Goal: Task Accomplishment & Management: Use online tool/utility

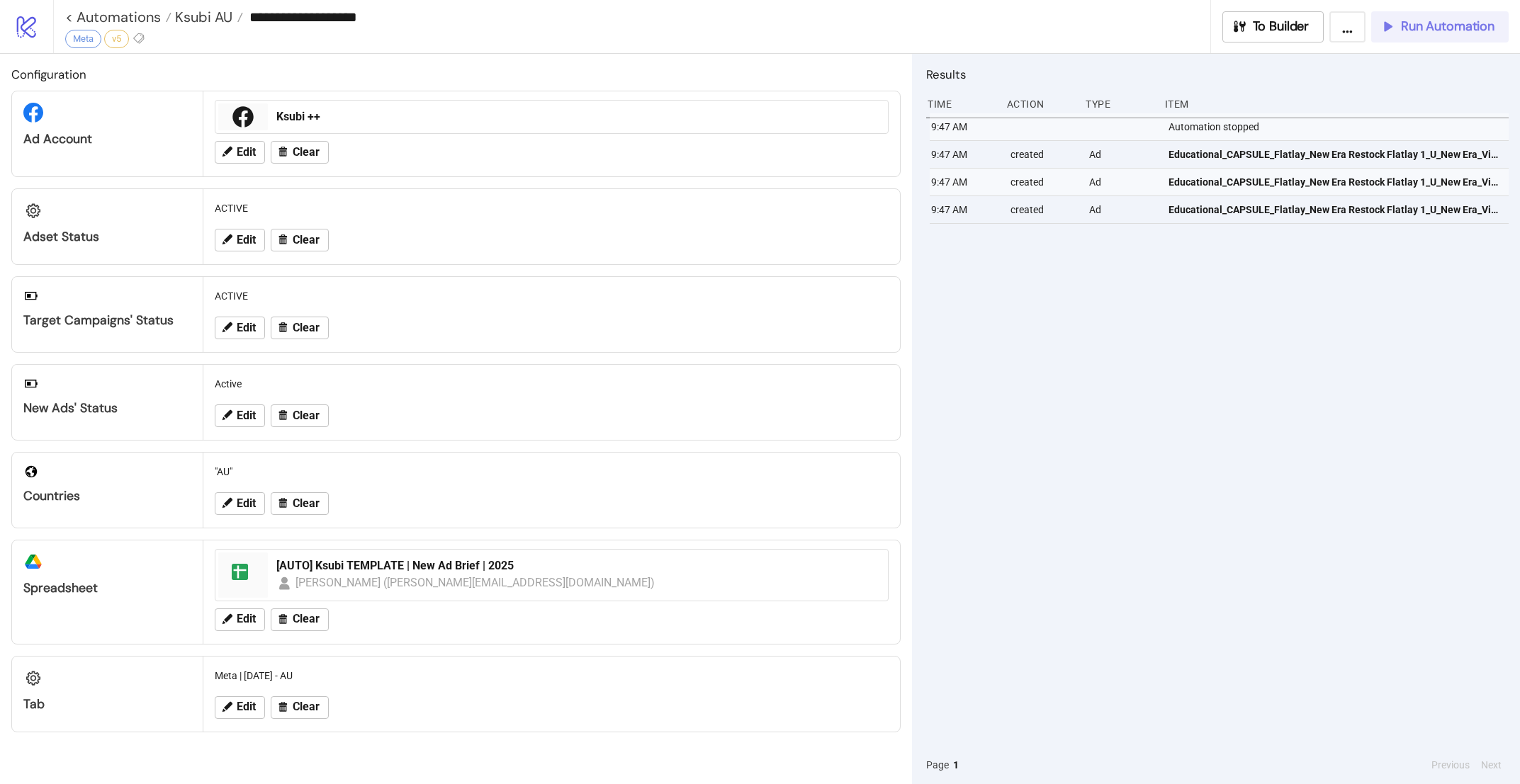
click at [1421, 27] on span "Run Automation" at bounding box center [1447, 26] width 93 height 16
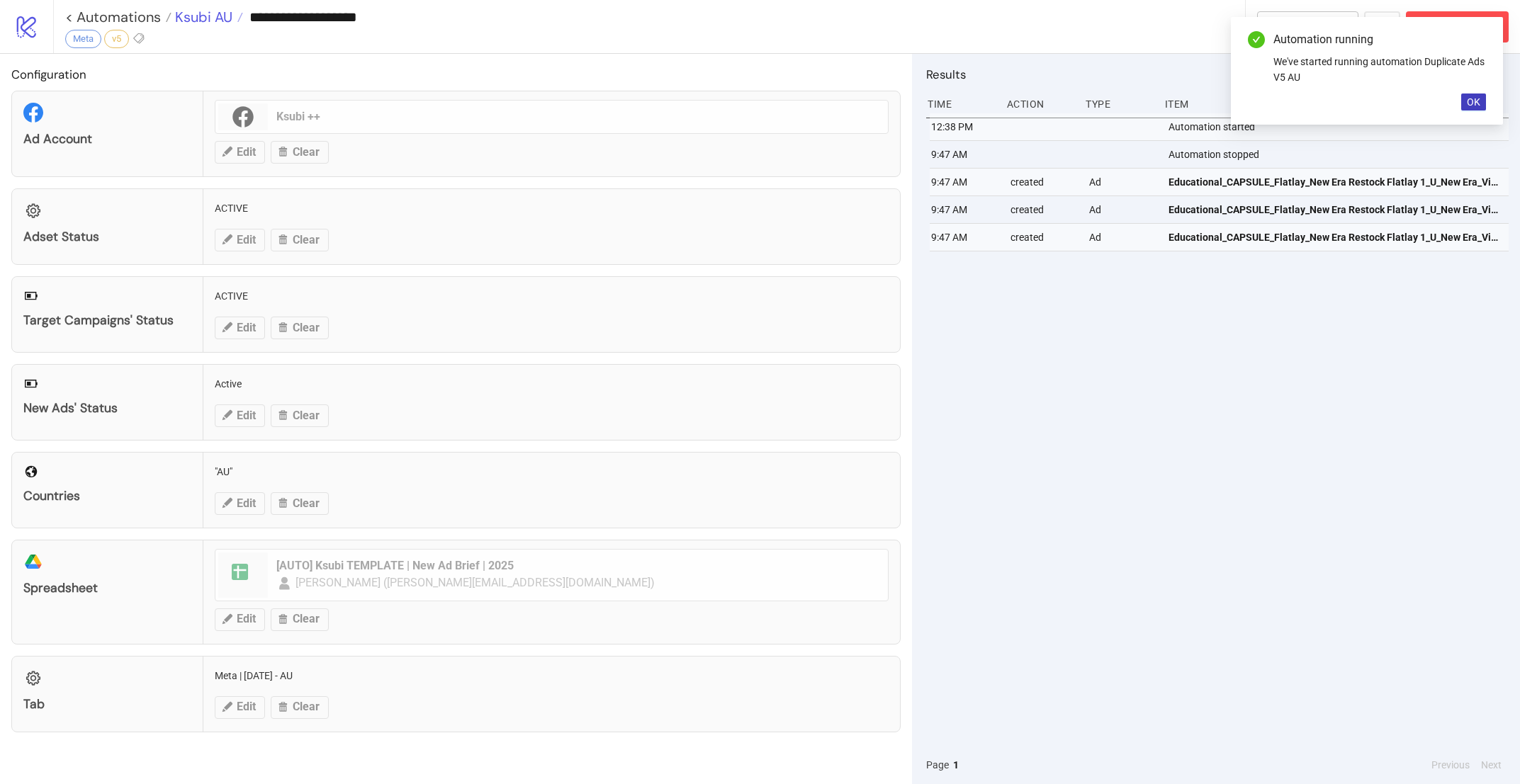
click at [212, 20] on span "Ksubi AU" at bounding box center [202, 17] width 61 height 18
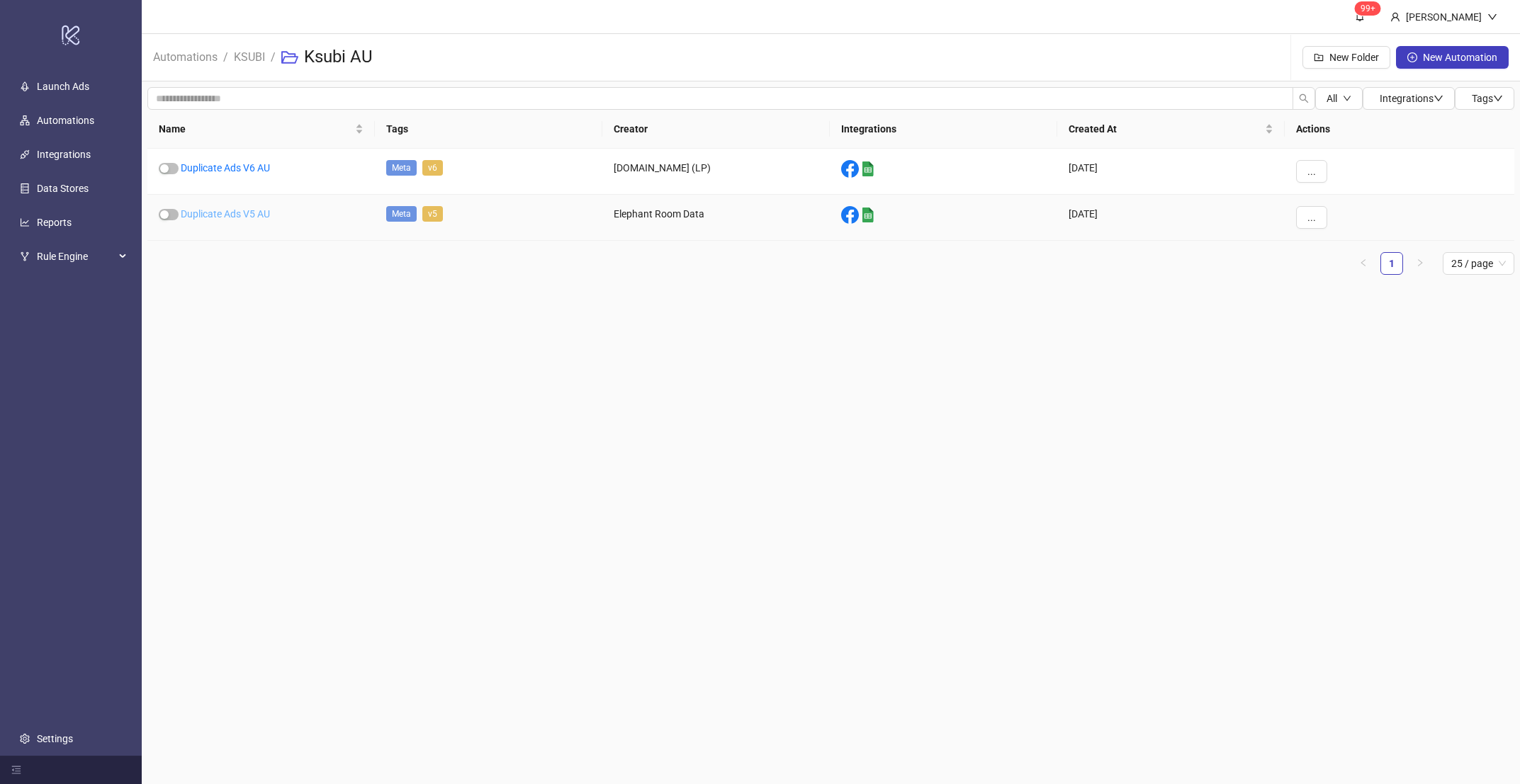
click at [238, 212] on link "Duplicate Ads V5 AU" at bounding box center [225, 214] width 89 height 12
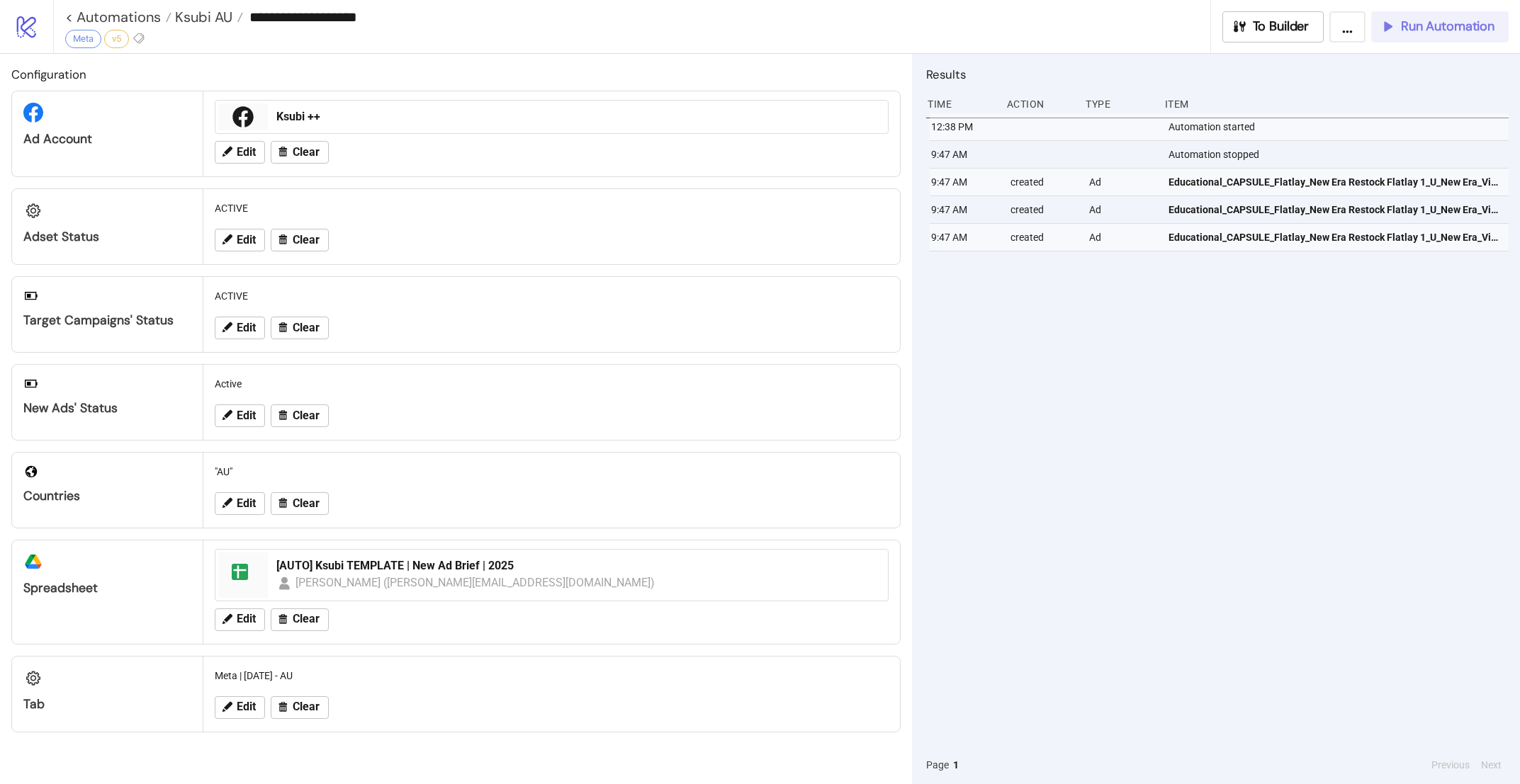
click at [1454, 31] on span "Run Automation" at bounding box center [1447, 26] width 93 height 16
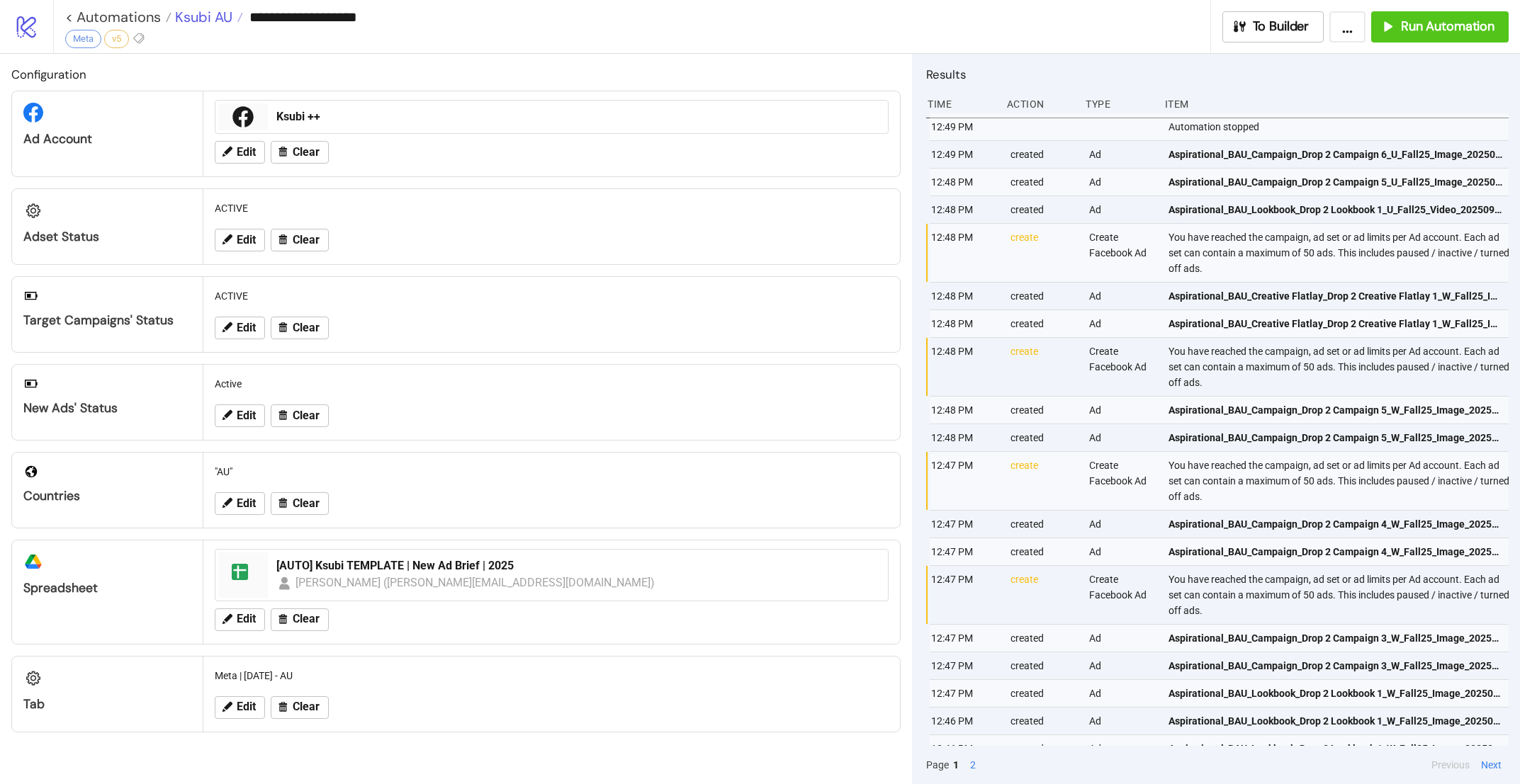
click at [210, 13] on span "Ksubi AU" at bounding box center [202, 17] width 61 height 18
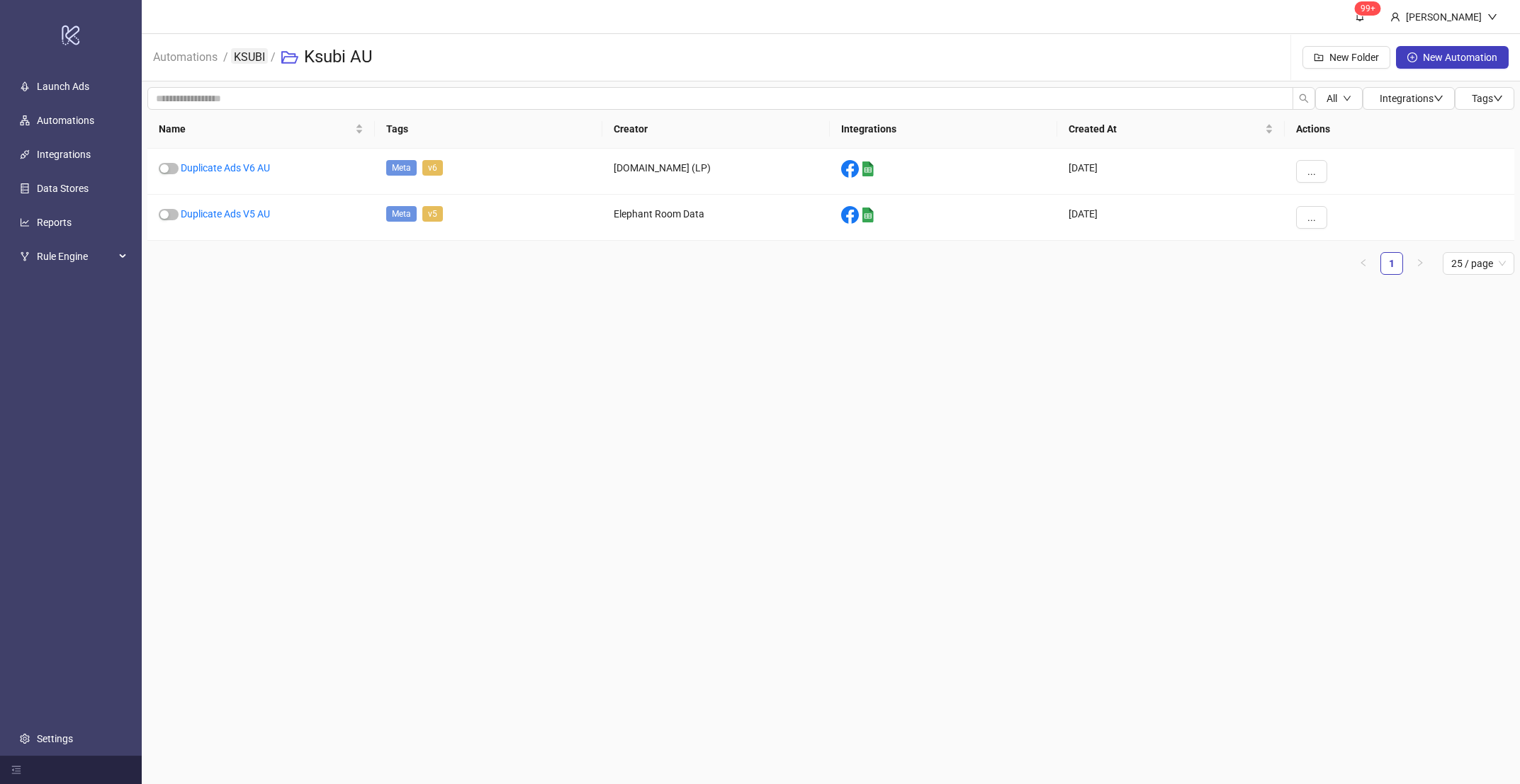
click at [256, 55] on link "KSUBI" at bounding box center [249, 55] width 37 height 16
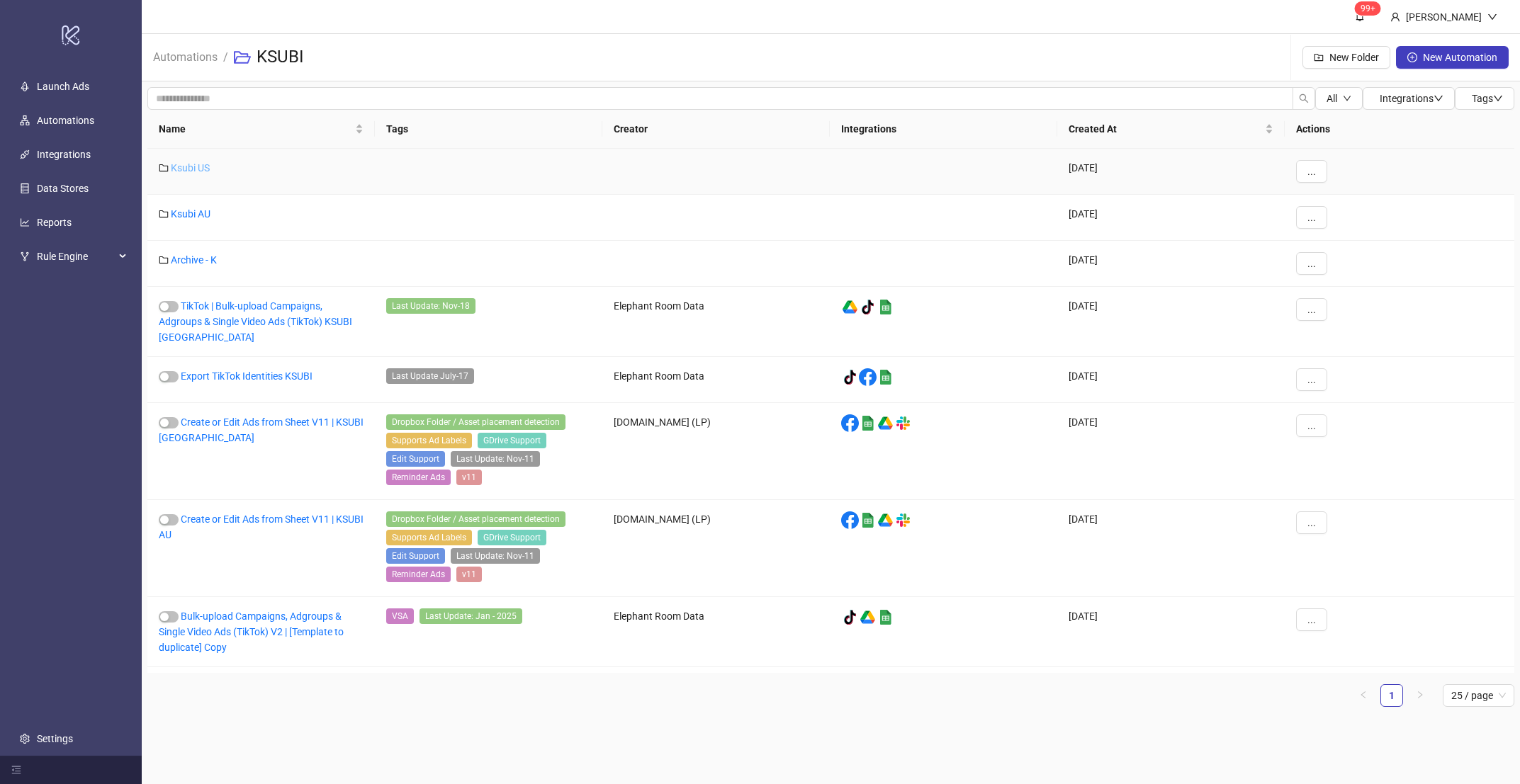
click at [198, 169] on link "Ksubi US" at bounding box center [190, 168] width 39 height 12
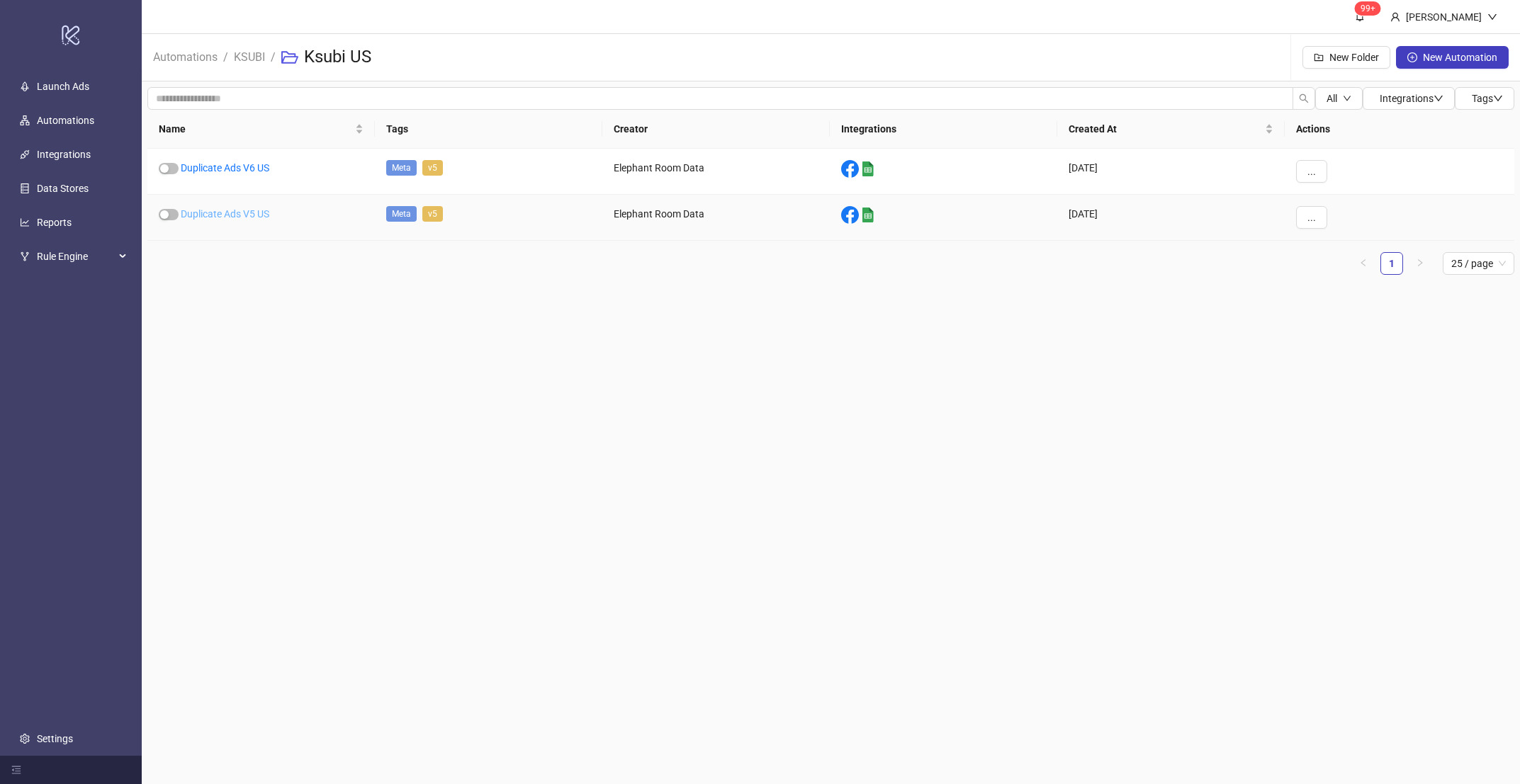
click at [226, 209] on link "Duplicate Ads V5 US" at bounding box center [224, 214] width 88 height 12
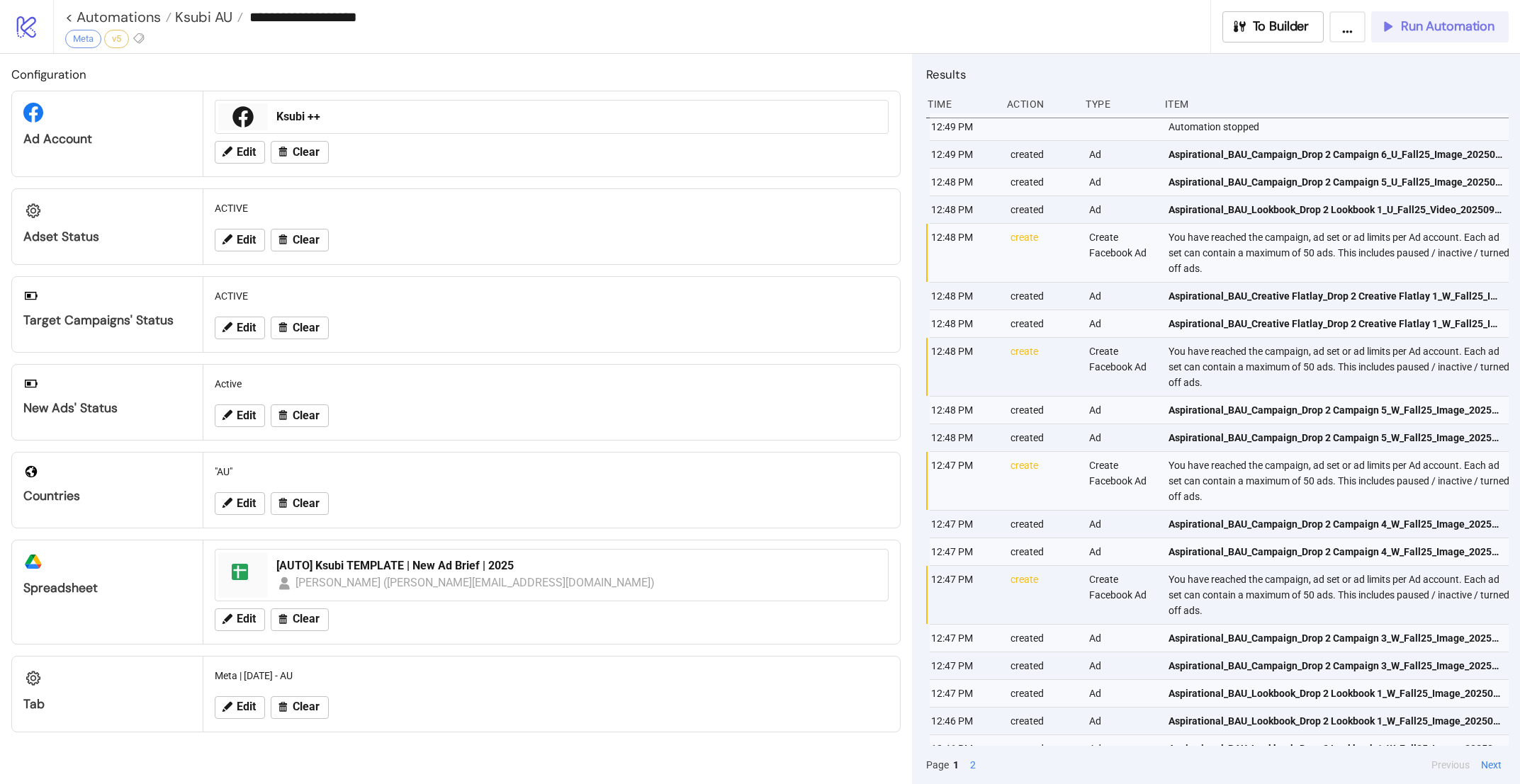
type input "**********"
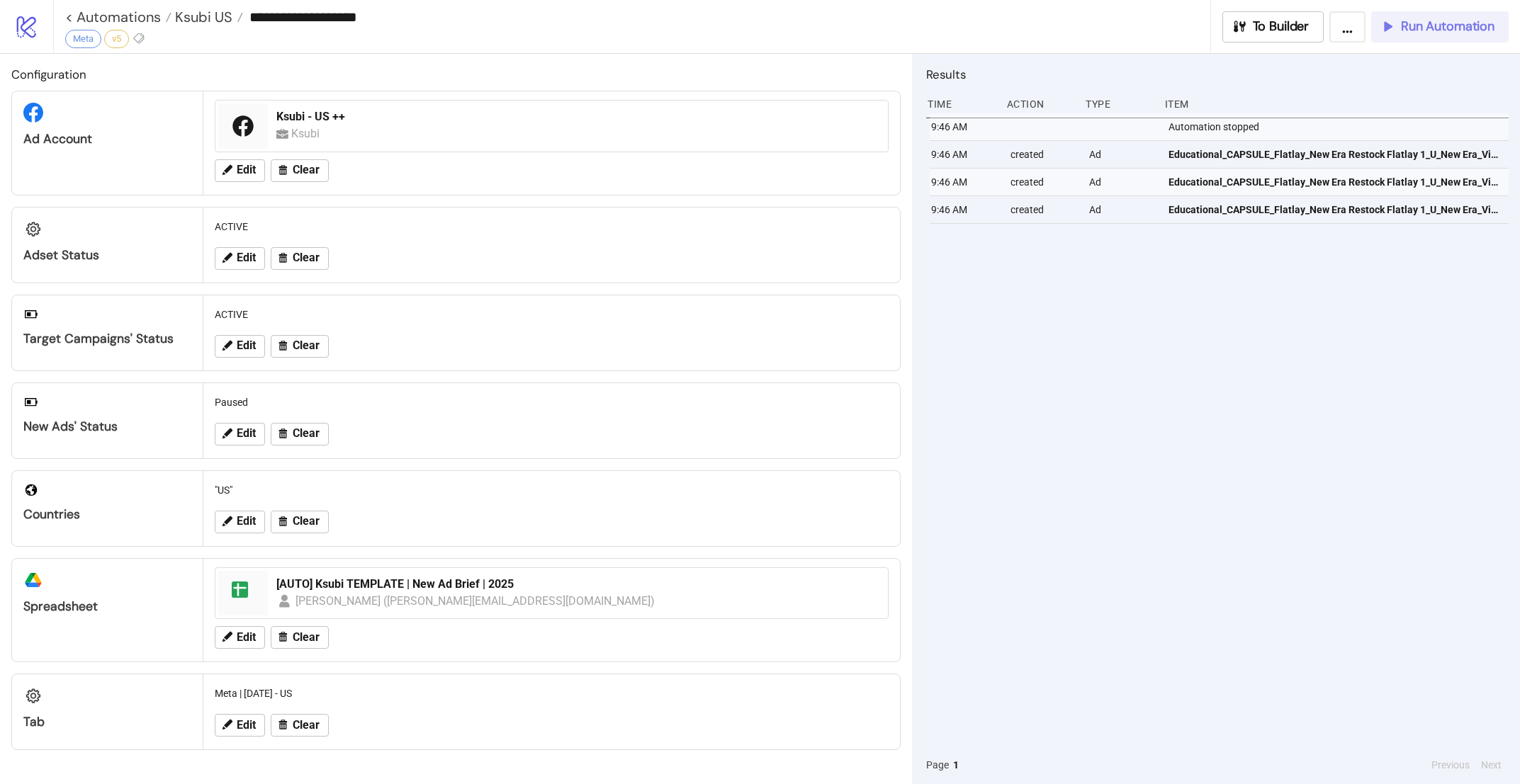
click at [1446, 22] on span "Run Automation" at bounding box center [1447, 26] width 93 height 16
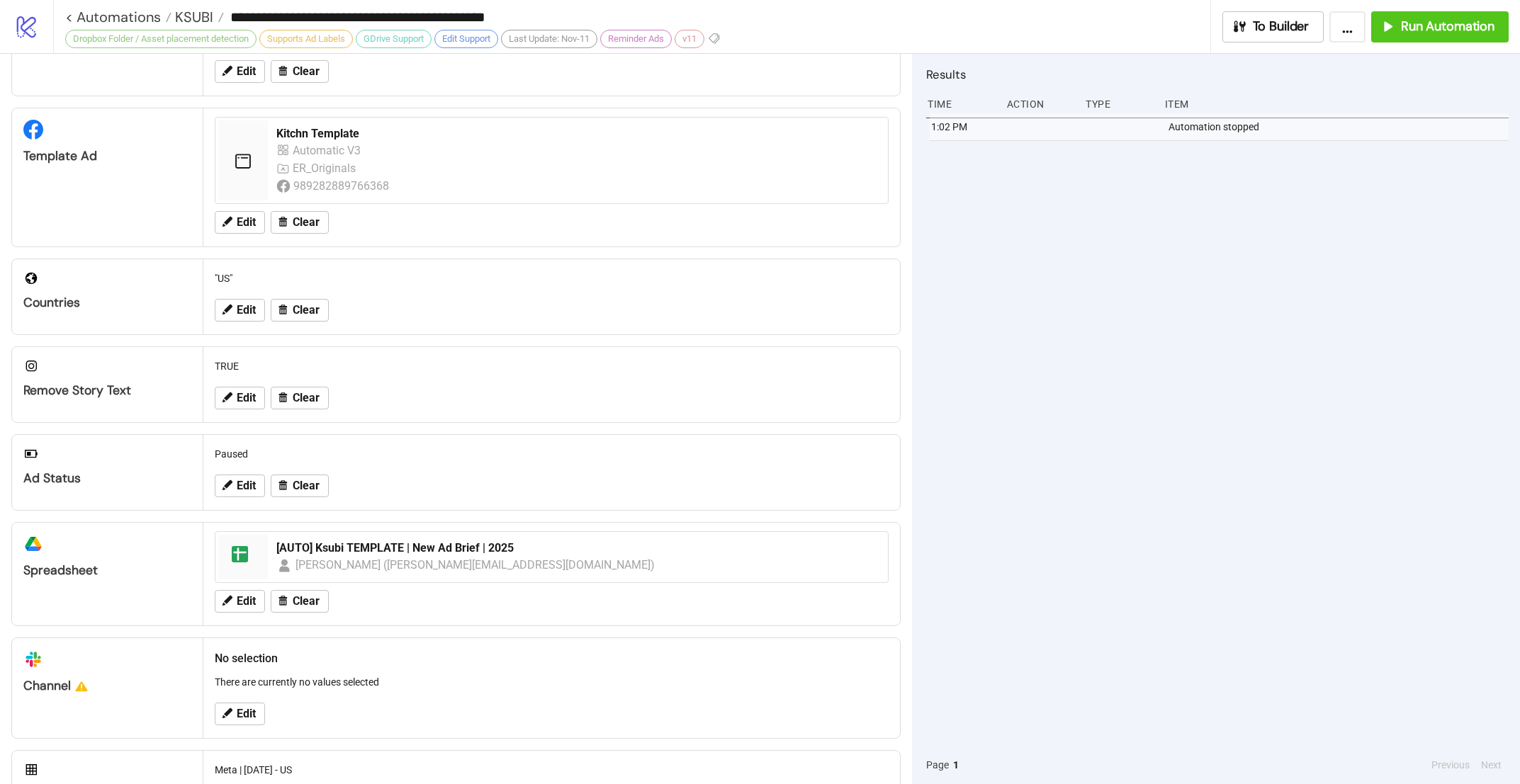
scroll to position [243, 0]
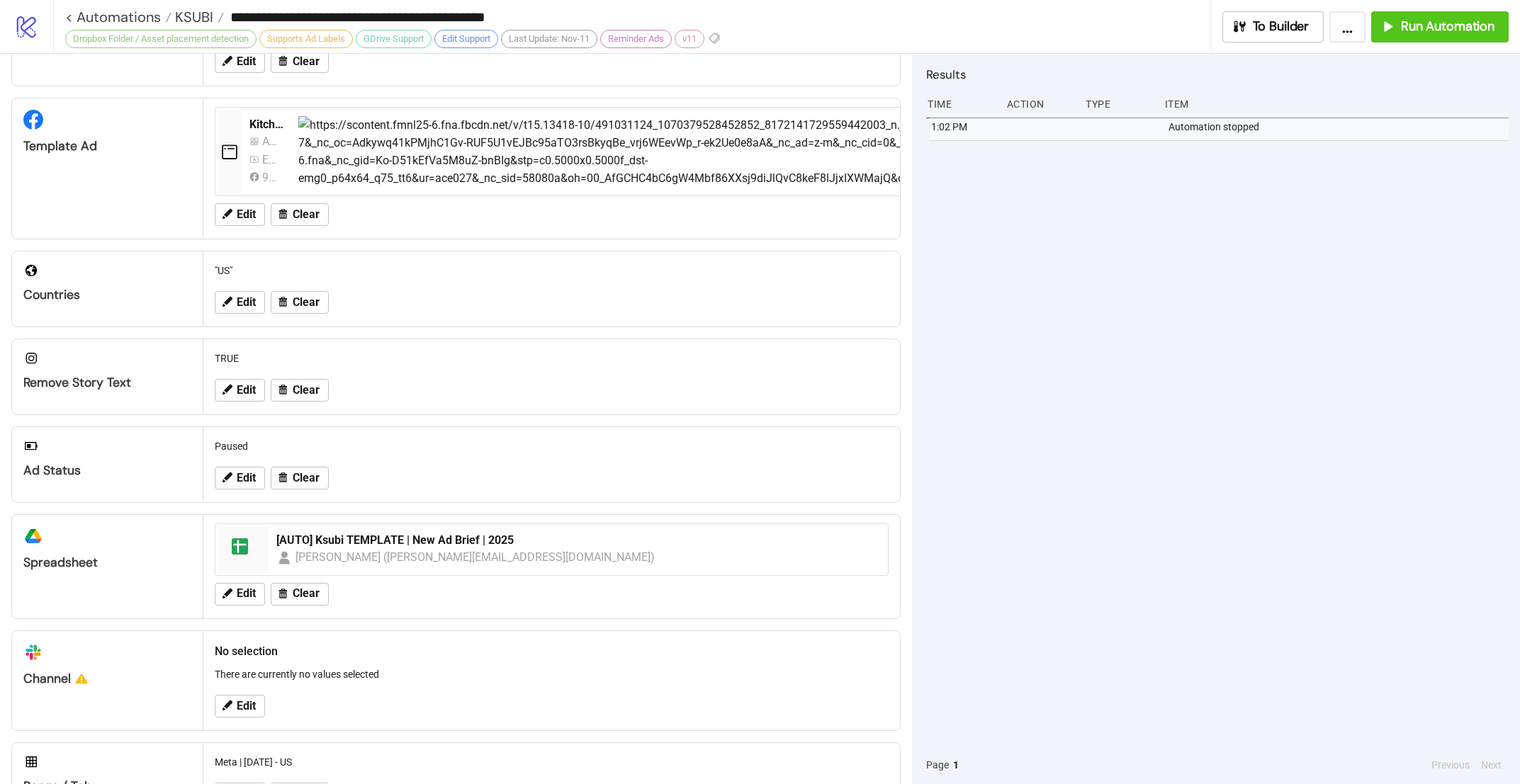
drag, startPoint x: 894, startPoint y: 546, endPoint x: 899, endPoint y: 578, distance: 32.4
click at [899, 578] on div "Configuration Ad Account Ksubi - US ++ Ksubi Edit Clear Adset Automatic V8 ER_O…" at bounding box center [456, 419] width 912 height 730
drag, startPoint x: 896, startPoint y: 572, endPoint x: 898, endPoint y: 585, distance: 13.2
click at [890, 574] on div at bounding box center [890, 574] width 0 height 0
click at [1430, 34] on button "Run Automation" at bounding box center [1440, 27] width 138 height 31
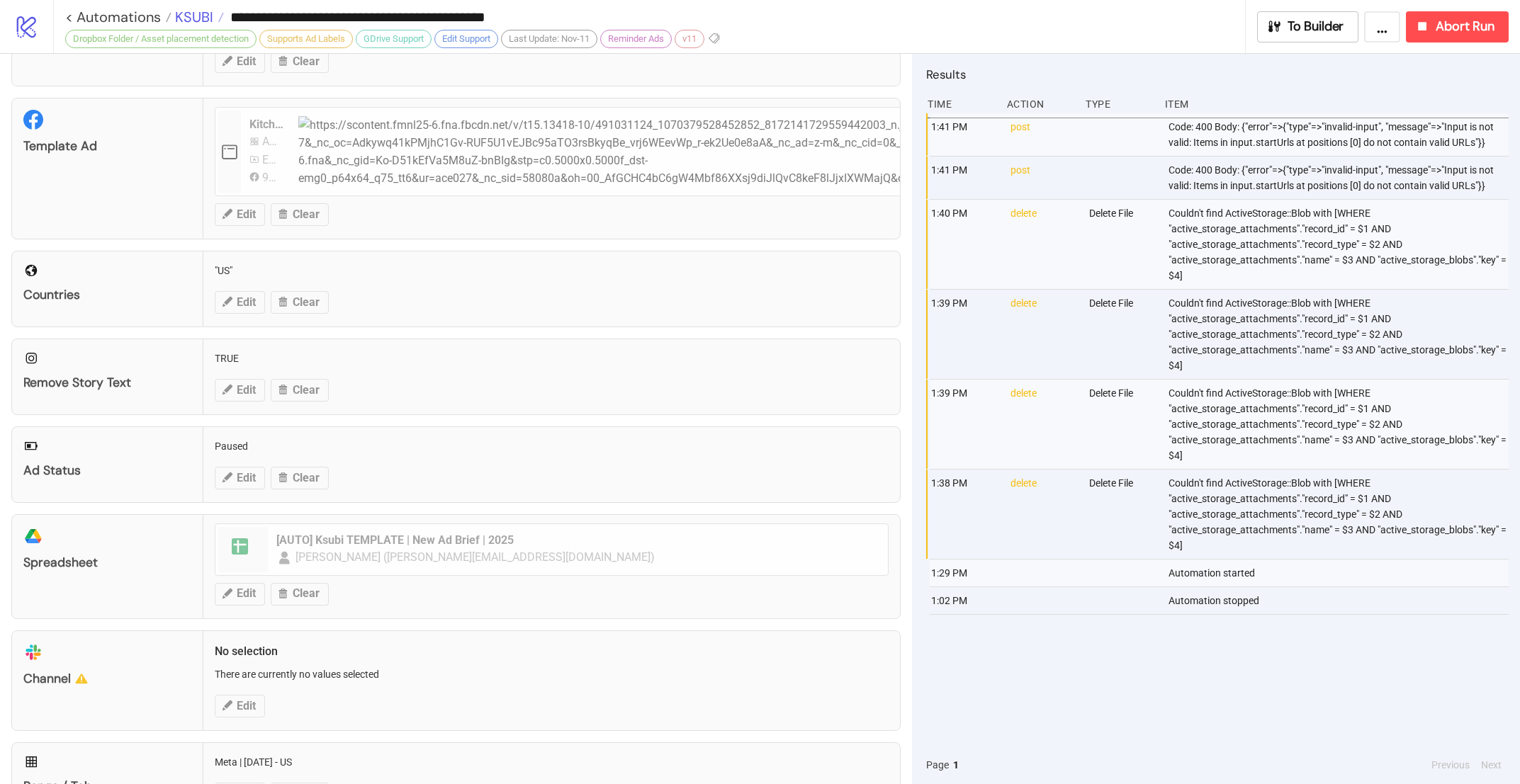
click at [202, 18] on span "KSUBI" at bounding box center [192, 17] width 42 height 18
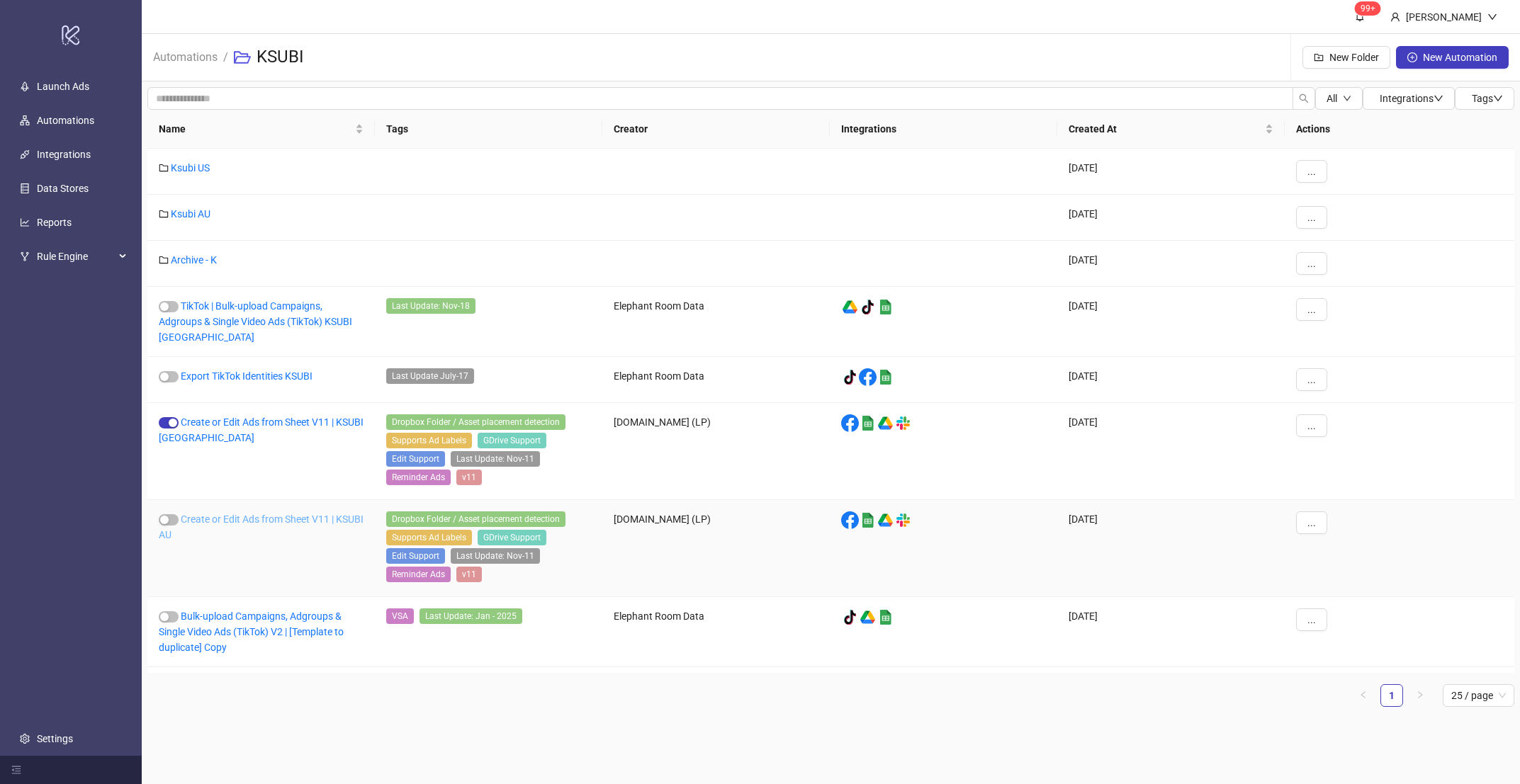
click at [270, 529] on link "Create or Edit Ads from Sheet V11 | KSUBI AU" at bounding box center [261, 527] width 205 height 27
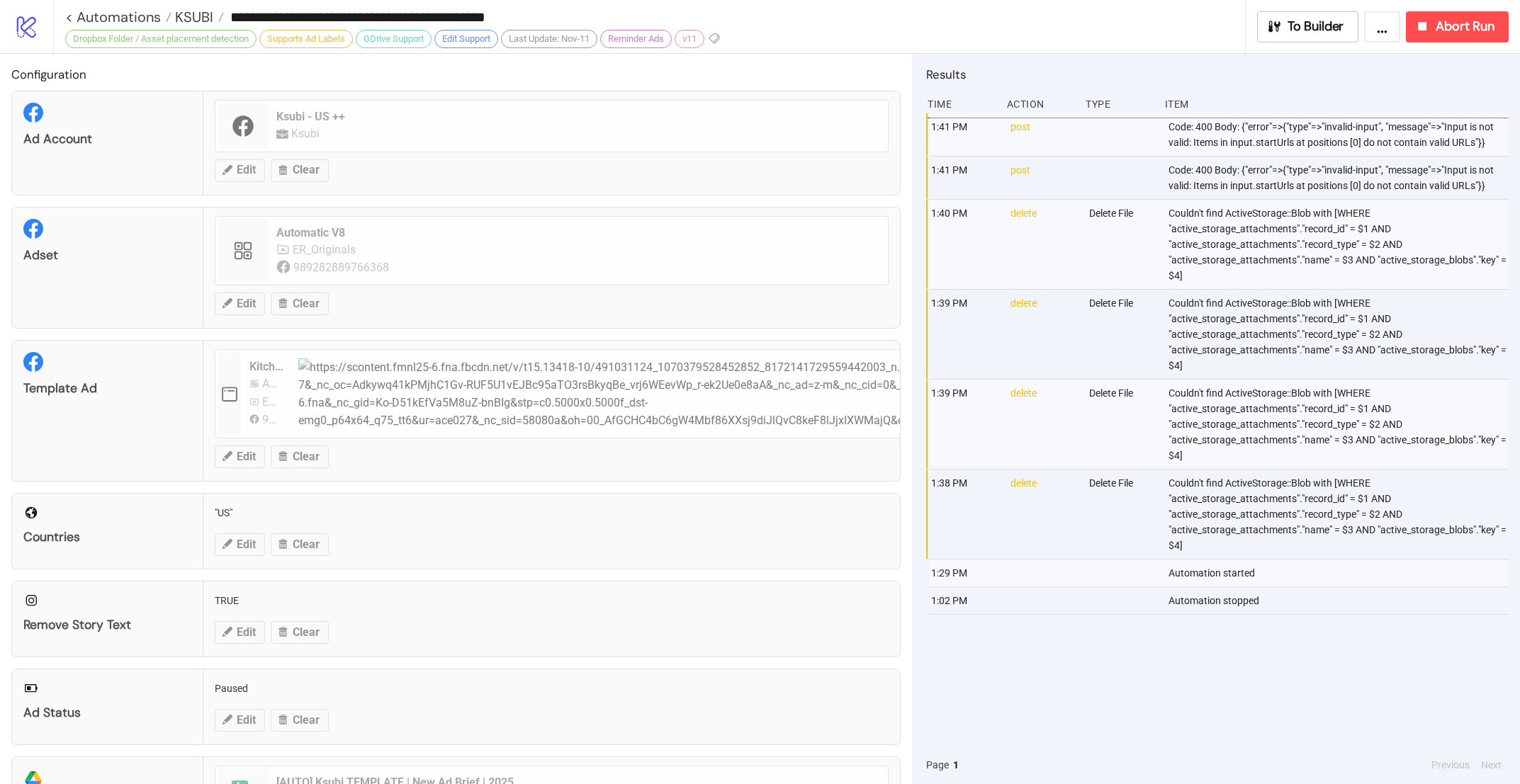
type input "**********"
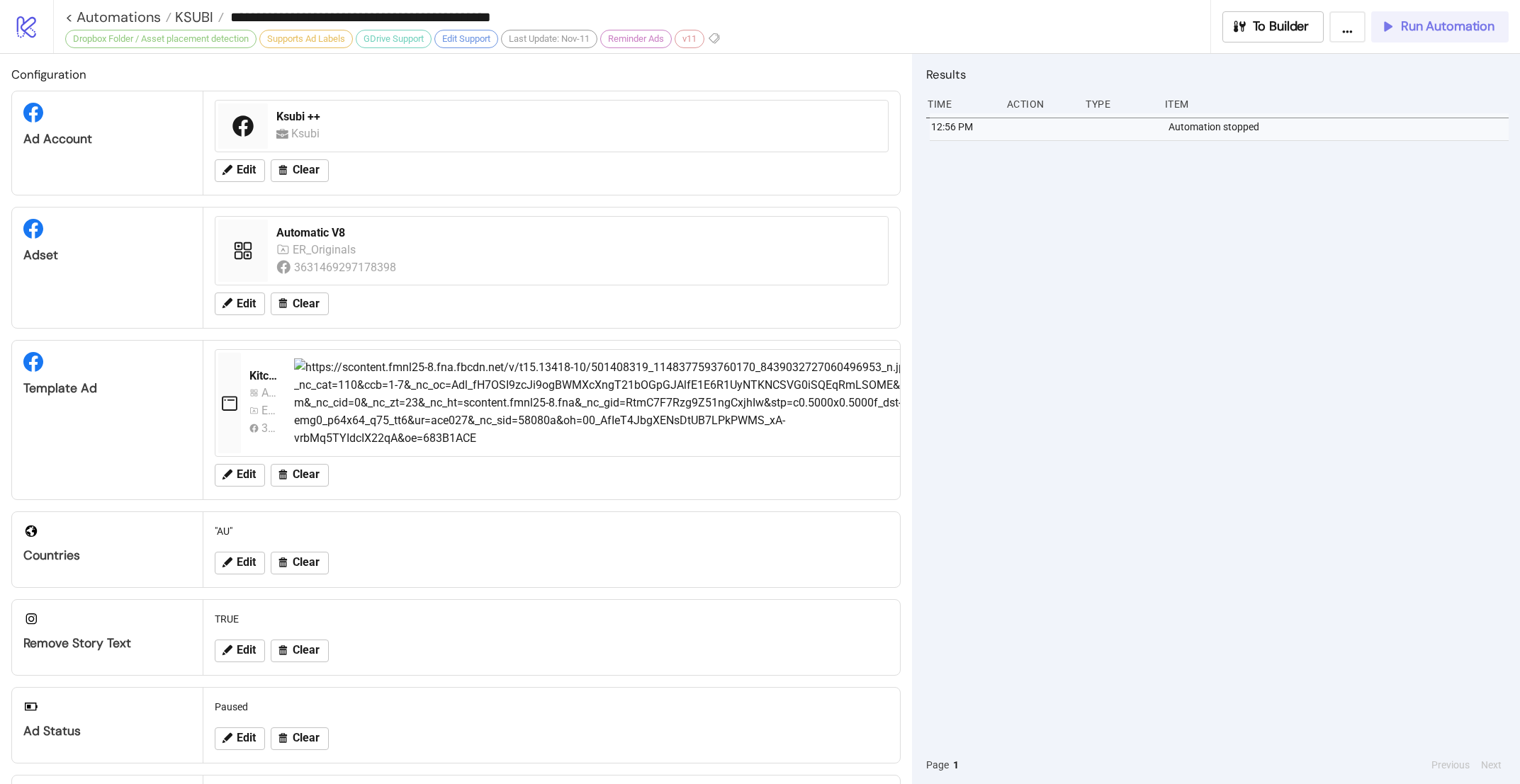
click at [1413, 32] on span "Run Automation" at bounding box center [1447, 26] width 93 height 16
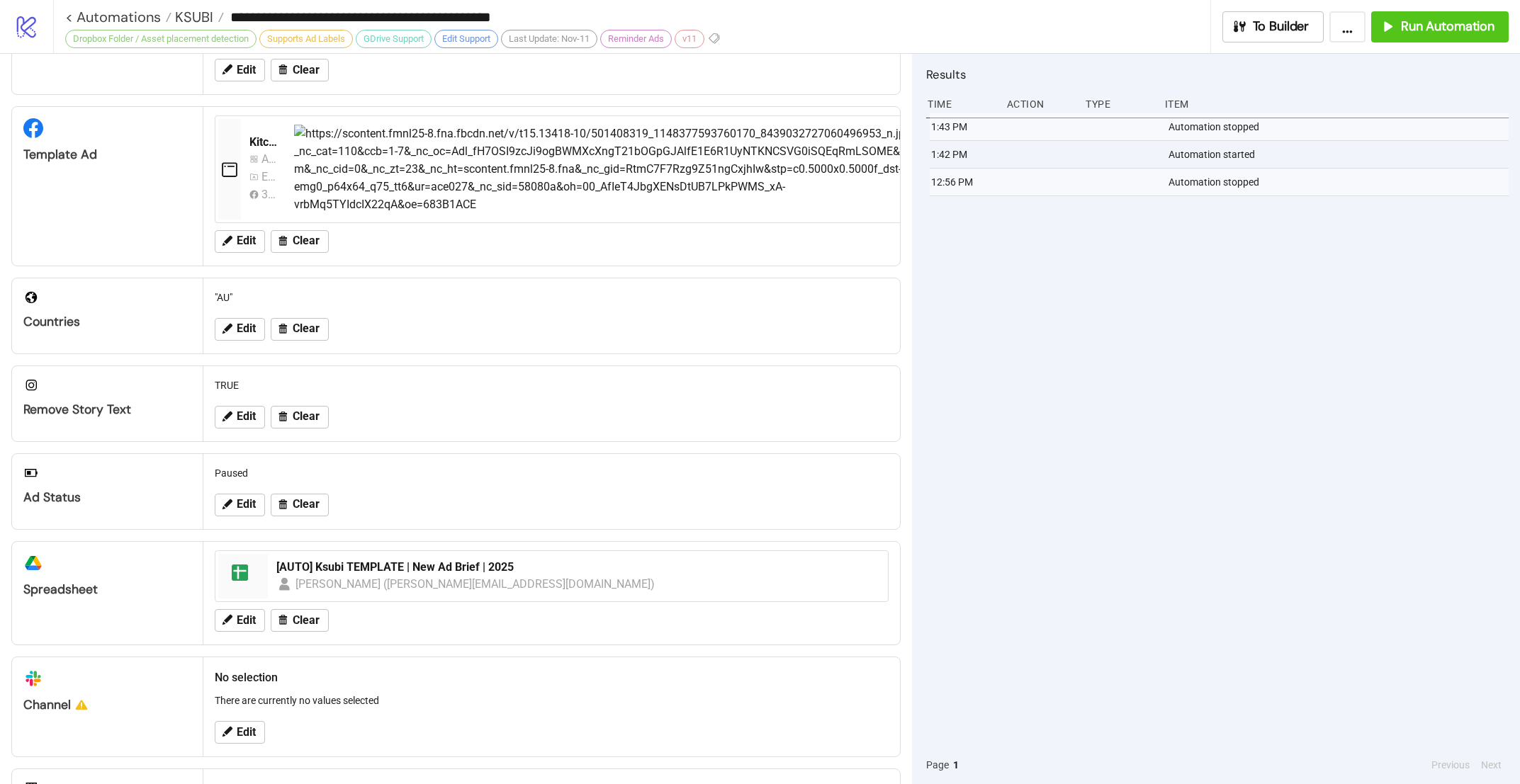
scroll to position [326, 0]
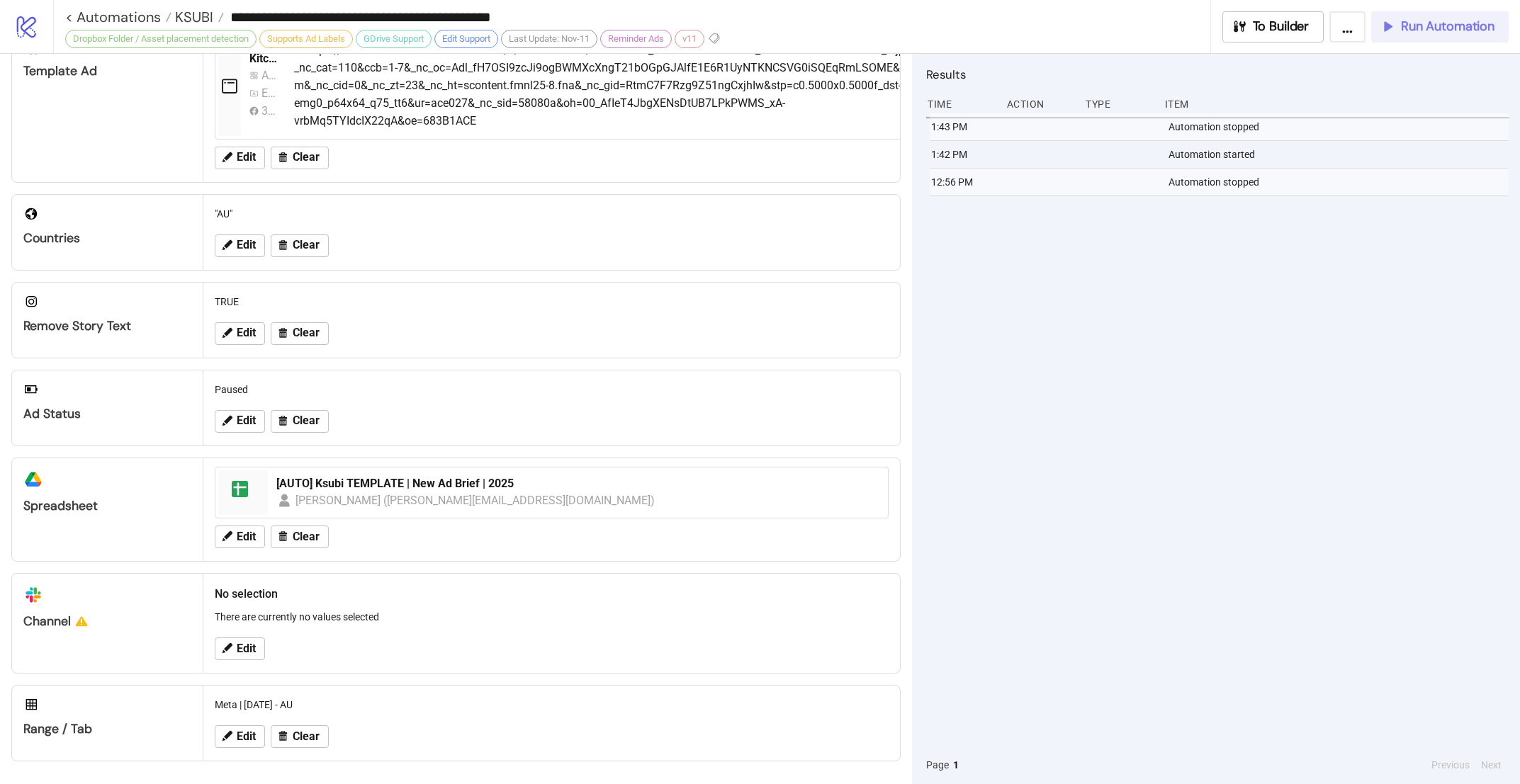
click at [1450, 30] on span "Run Automation" at bounding box center [1447, 26] width 93 height 16
click at [1212, 404] on div "1:44 PM Automation stopped 1:44 PM Automation started 1:43 PM Automation stoppe…" at bounding box center [1218, 430] width 583 height 633
click at [1439, 29] on span "Run Automation" at bounding box center [1447, 26] width 93 height 16
click at [1423, 27] on span "Run Automation" at bounding box center [1447, 26] width 93 height 16
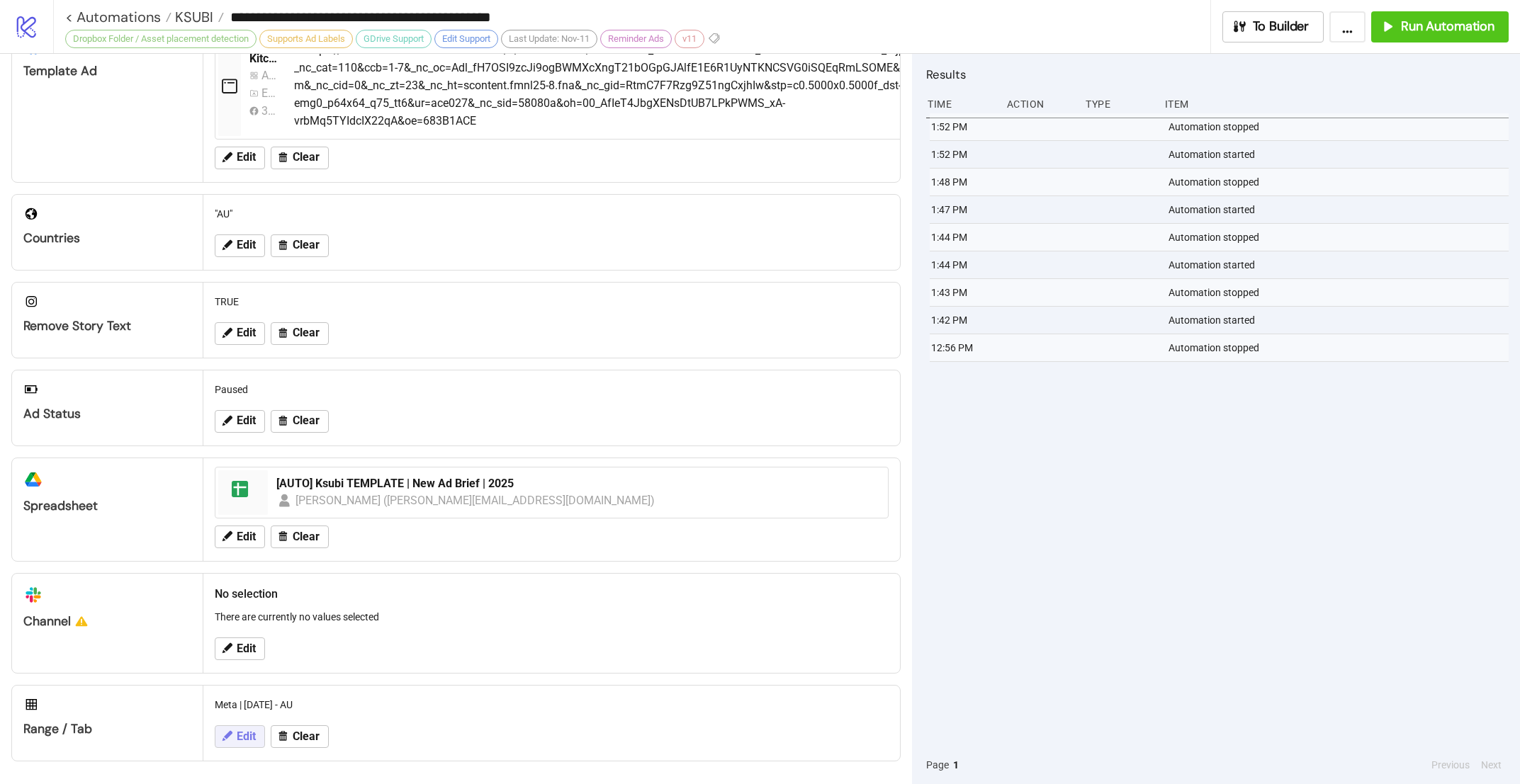
click at [248, 742] on span "Edit" at bounding box center [246, 736] width 19 height 13
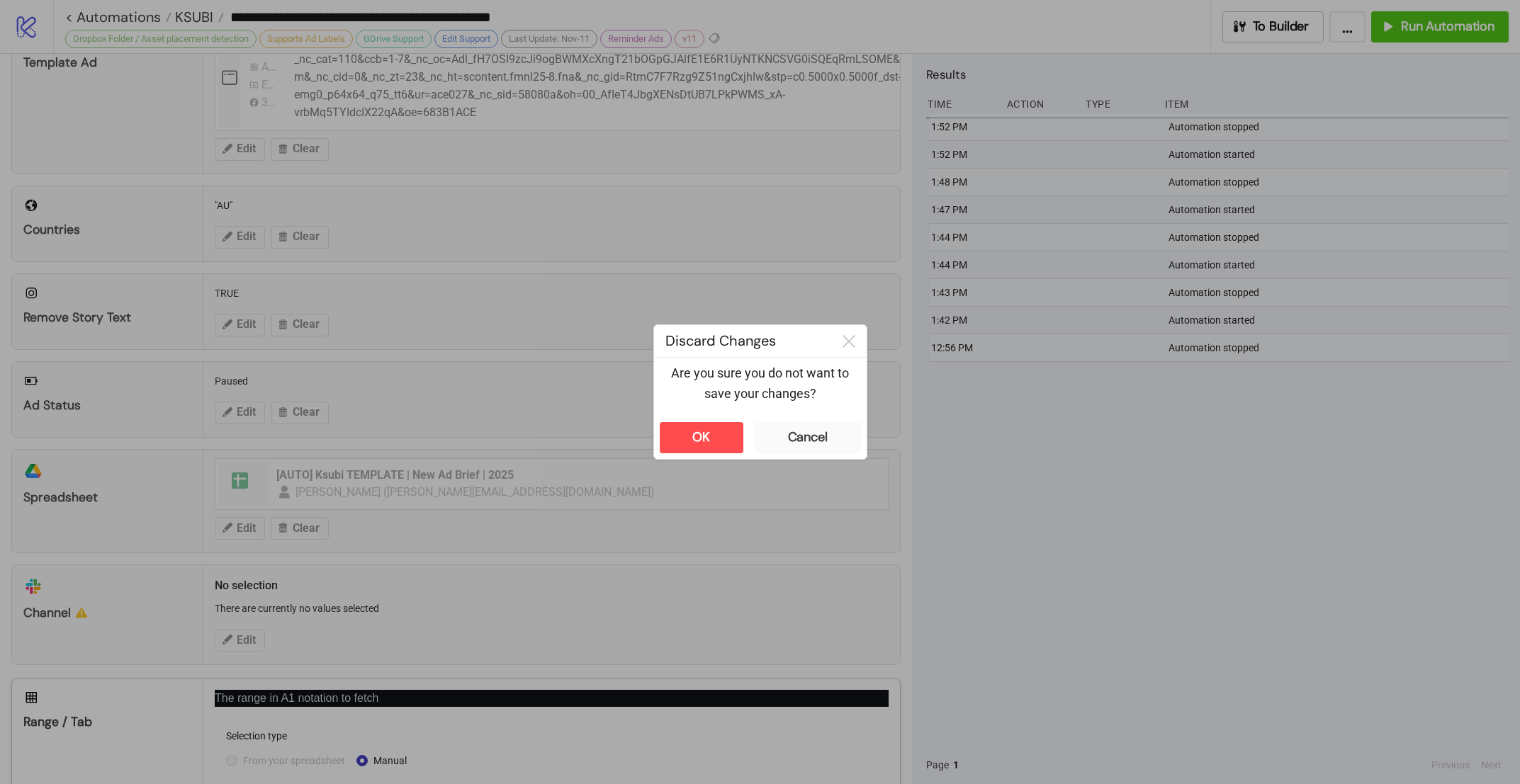
scroll to position [470, 0]
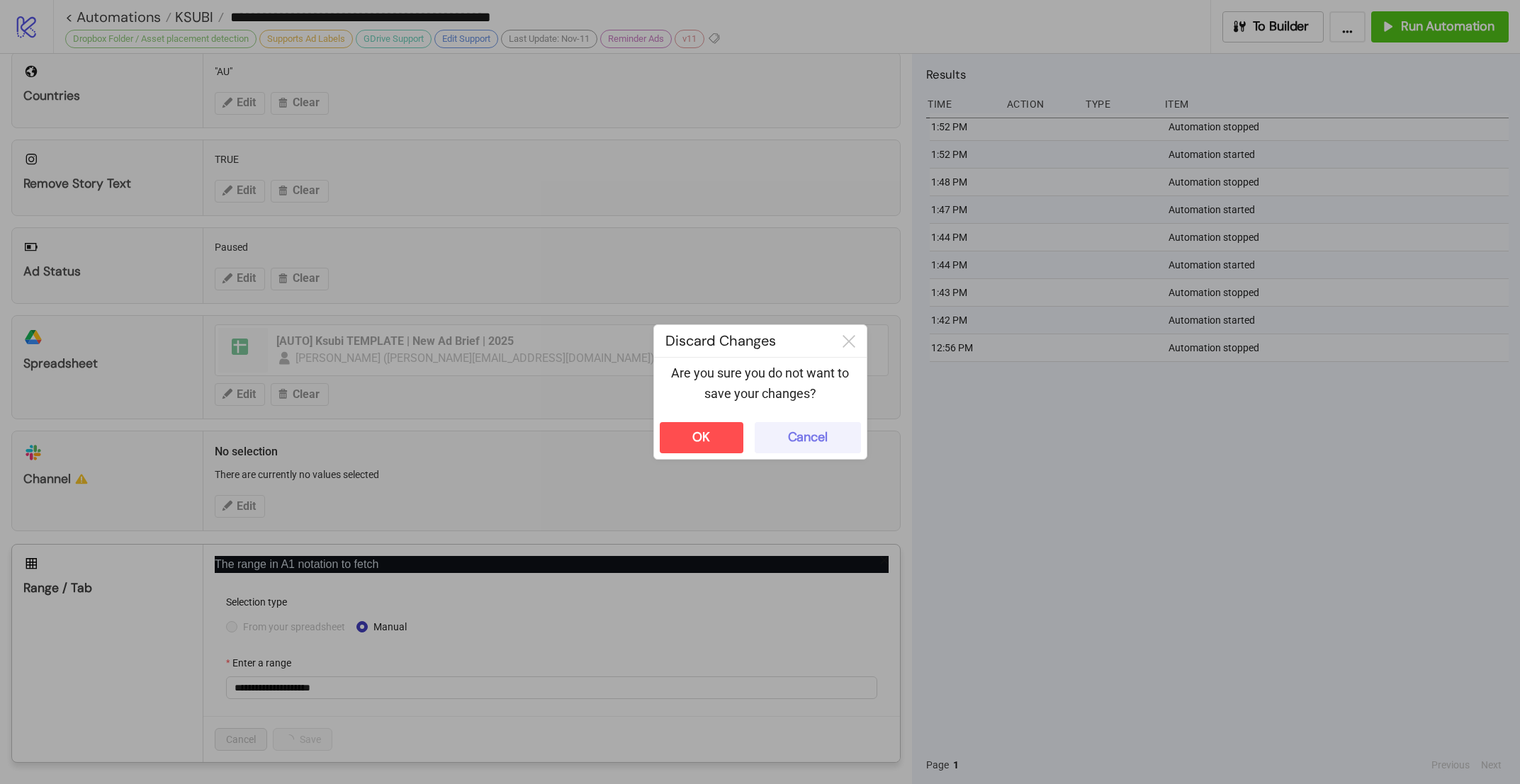
drag, startPoint x: 805, startPoint y: 417, endPoint x: 785, endPoint y: 429, distance: 23.3
click at [805, 417] on div "OK Cancel" at bounding box center [760, 437] width 212 height 43
click at [784, 430] on button "Cancel" at bounding box center [808, 437] width 107 height 31
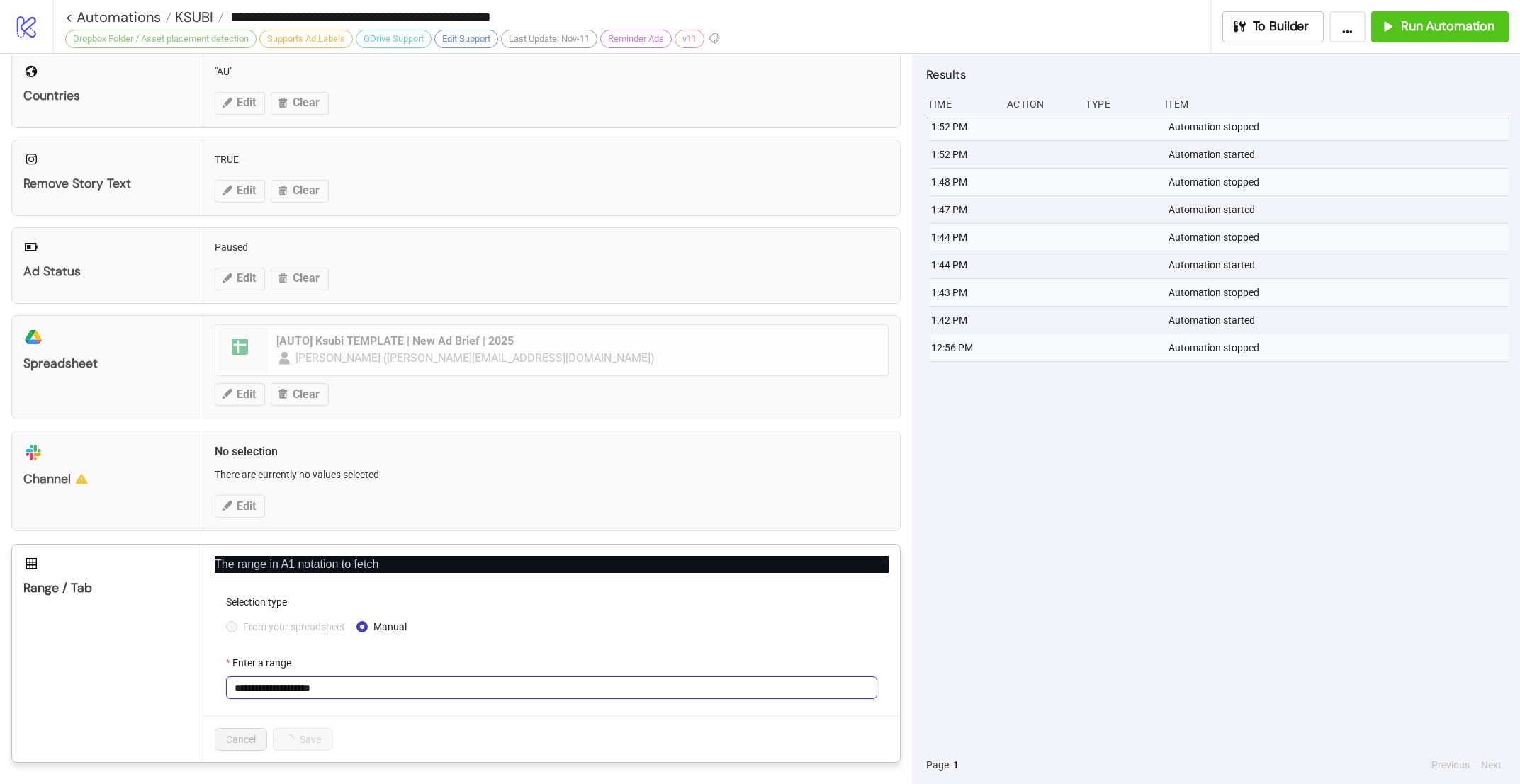
click at [515, 677] on input "**********" at bounding box center [552, 687] width 652 height 23
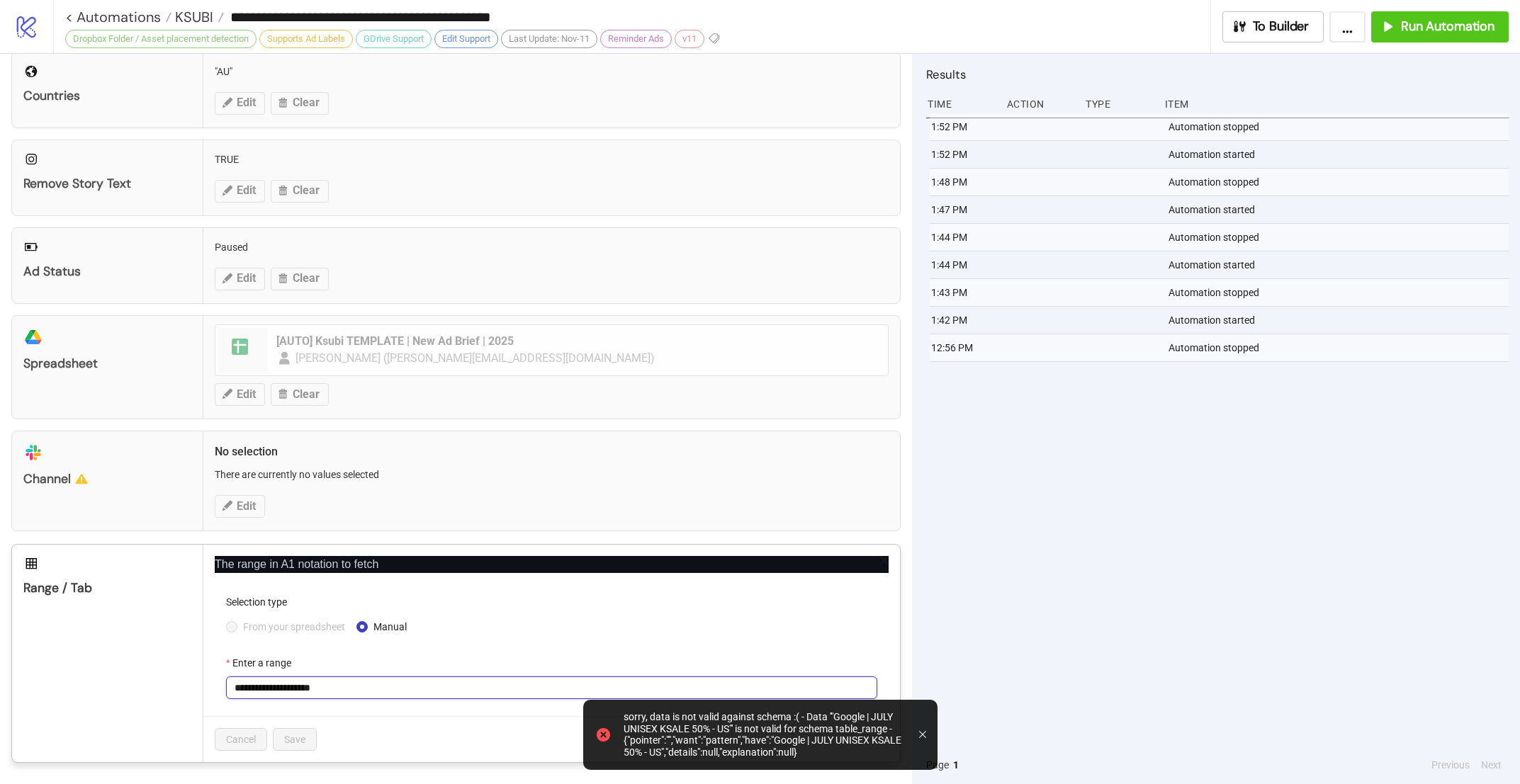
click at [367, 678] on input "**********" at bounding box center [552, 687] width 652 height 23
click at [417, 719] on div "Cancel Save" at bounding box center [552, 739] width 697 height 46
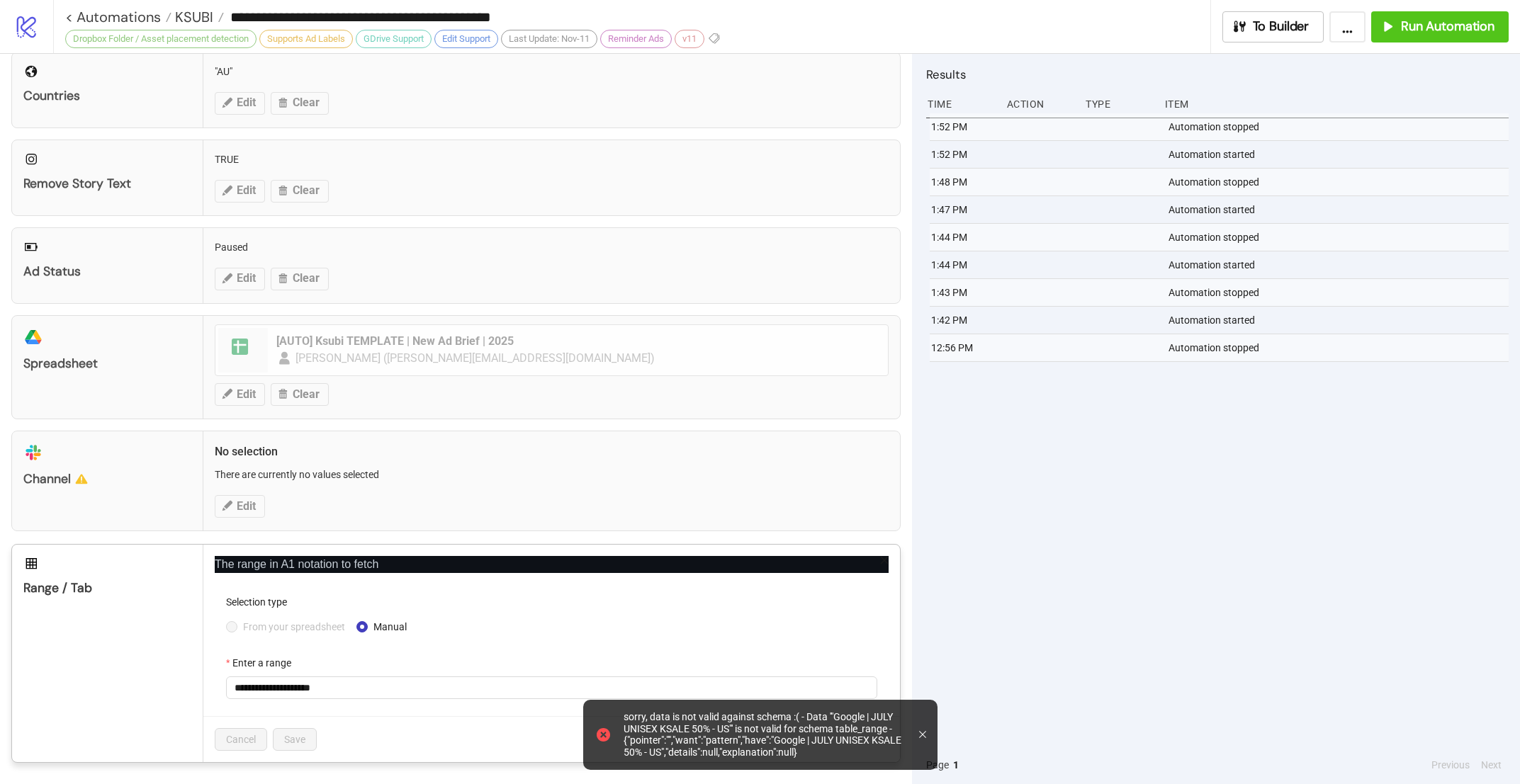
click at [907, 709] on div "sorry, data is not valid against schema :( - Data '"Google | JULY UNISEX KSALE …" at bounding box center [765, 735] width 307 height 59
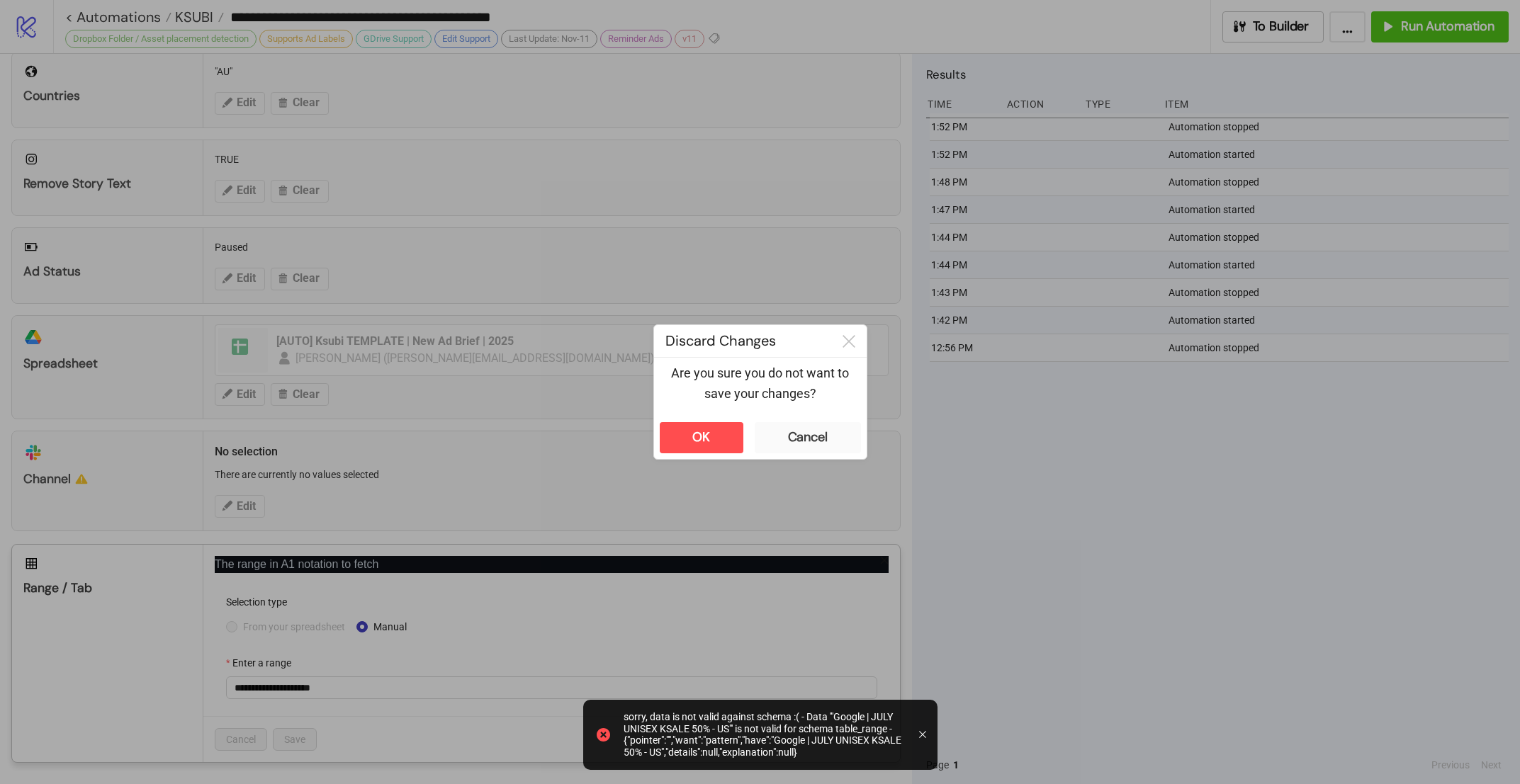
click at [805, 410] on div "Are you sure you do not want to save your changes?" at bounding box center [760, 387] width 212 height 59
click at [808, 442] on div "Cancel" at bounding box center [807, 436] width 39 height 16
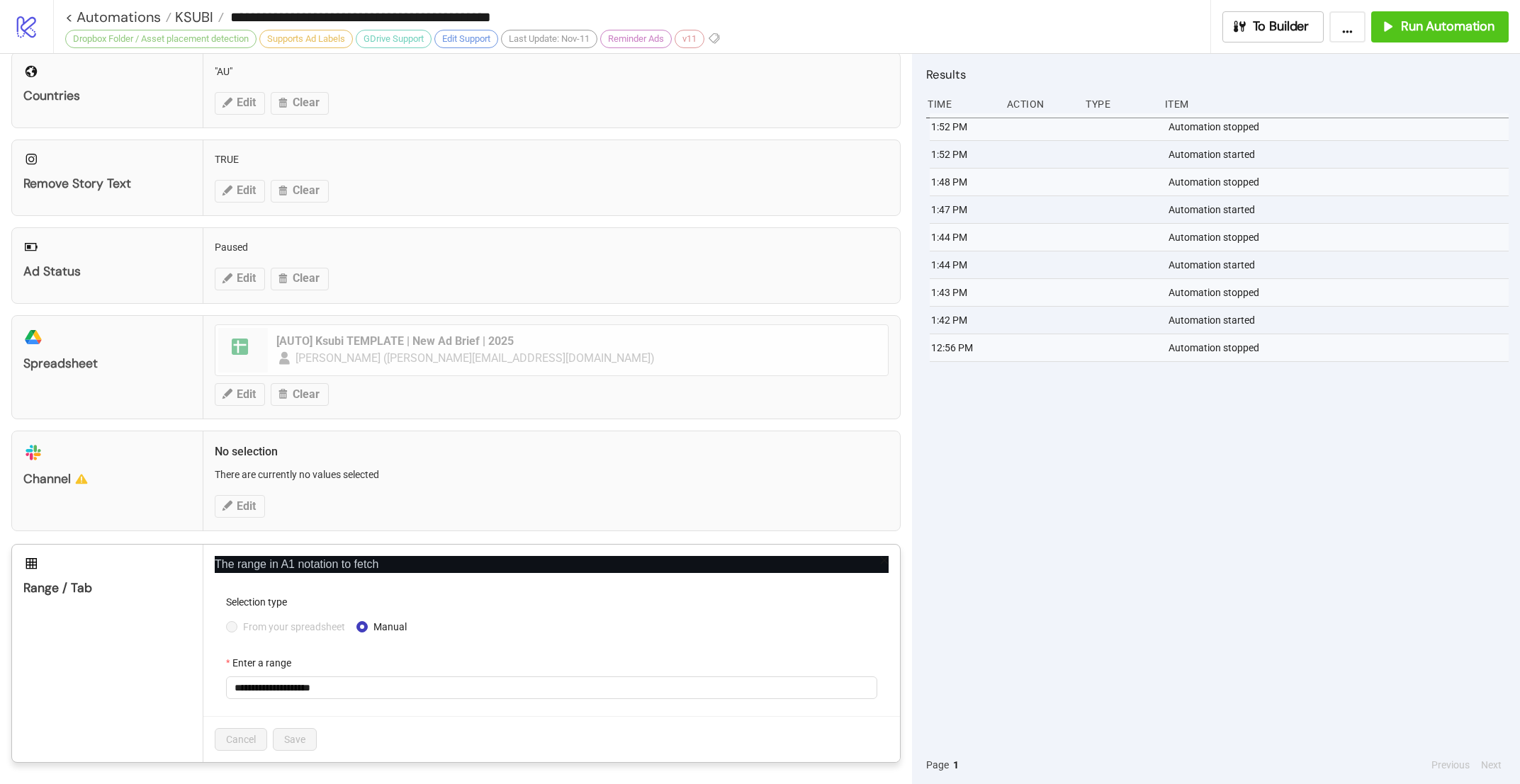
click at [626, 598] on div "Selection type" at bounding box center [552, 604] width 652 height 21
click at [397, 737] on div "Cancel Save" at bounding box center [552, 739] width 697 height 46
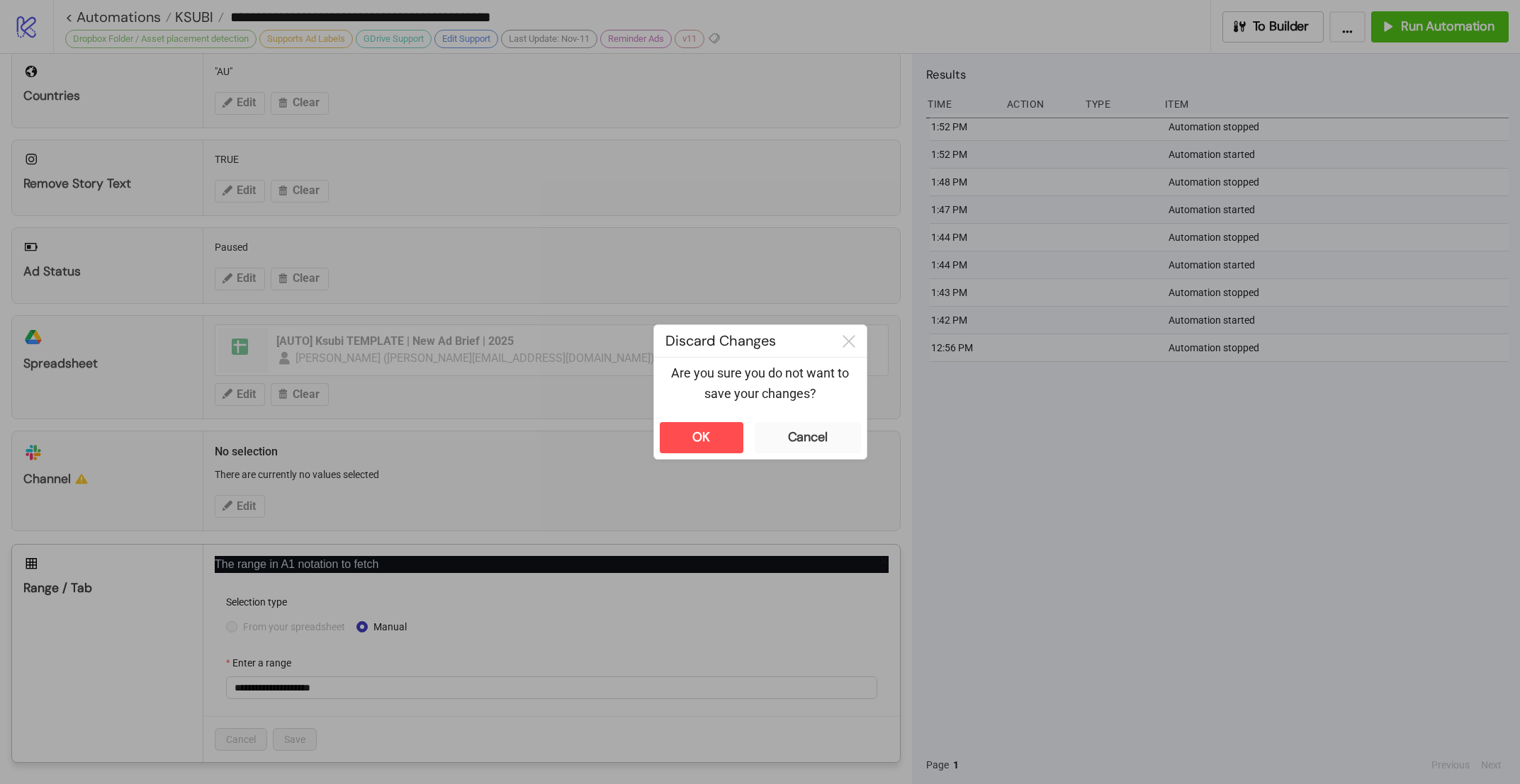
click at [1039, 610] on div "**********" at bounding box center [760, 392] width 1520 height 784
click at [688, 436] on button "OK" at bounding box center [702, 437] width 84 height 31
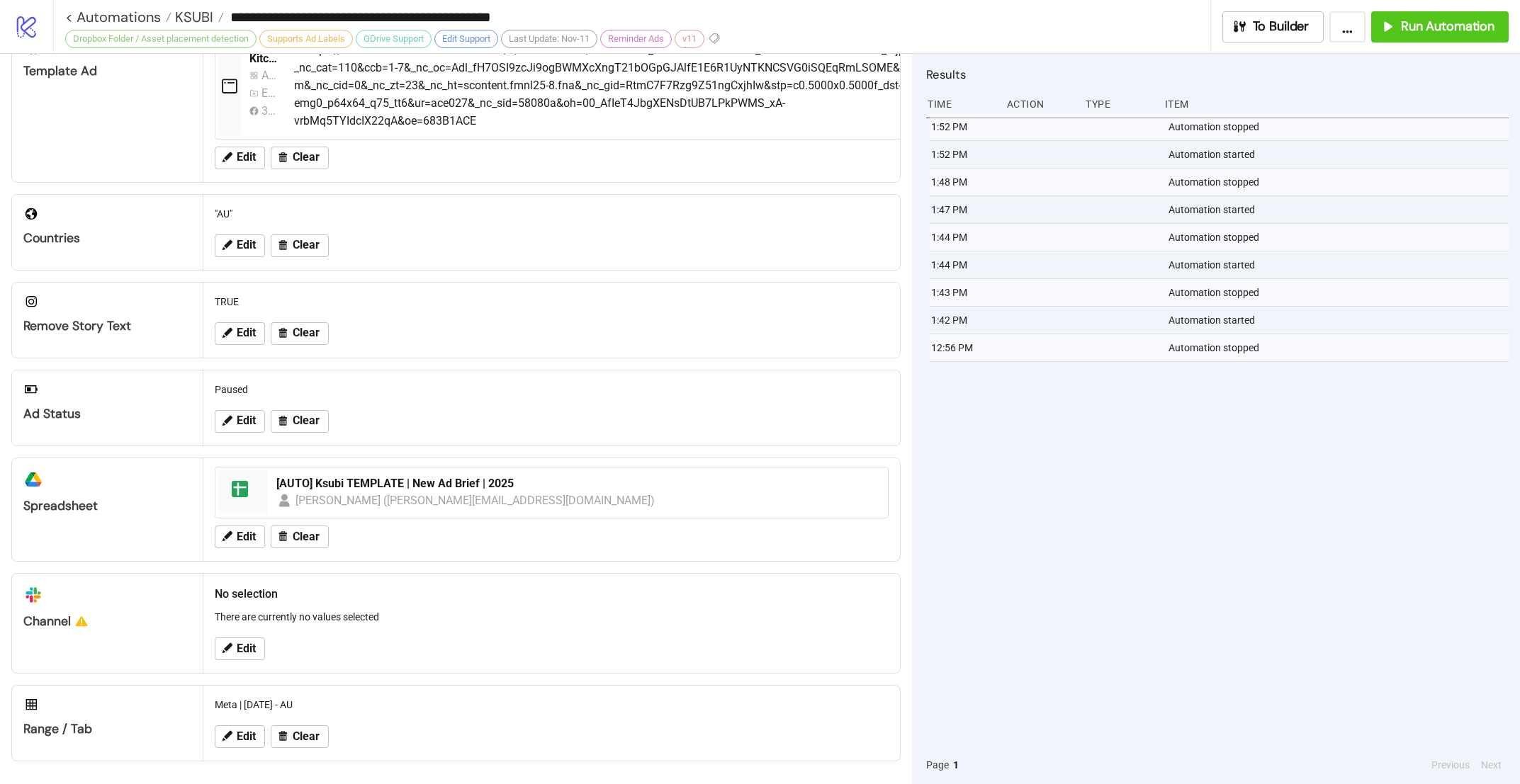
scroll to position [326, 0]
click at [1474, 15] on button "Run Automation" at bounding box center [1440, 27] width 138 height 31
click at [186, 17] on span "KSUBI" at bounding box center [192, 17] width 42 height 18
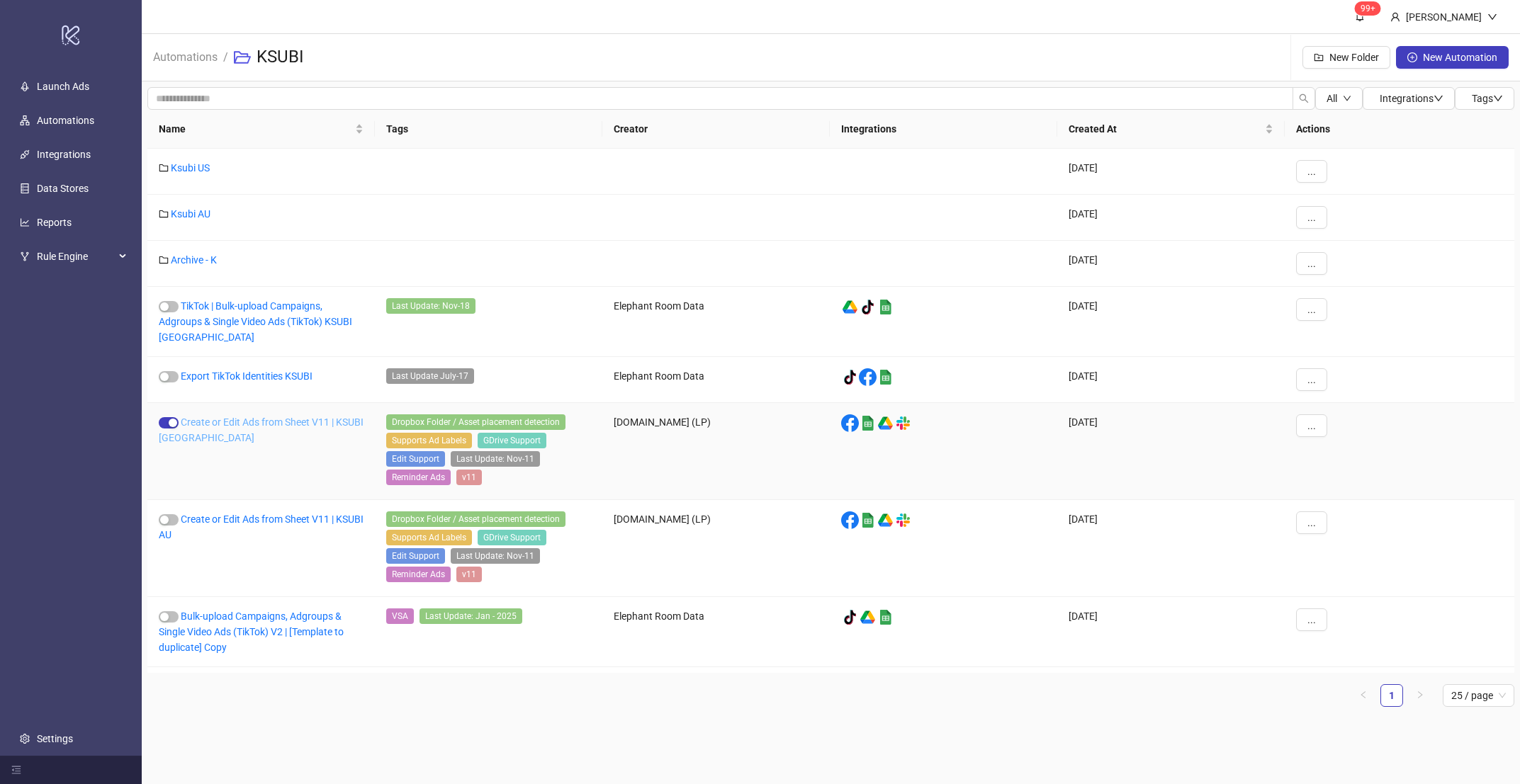
click at [232, 423] on link "Create or Edit Ads from Sheet V11 | KSUBI US" at bounding box center [261, 430] width 205 height 27
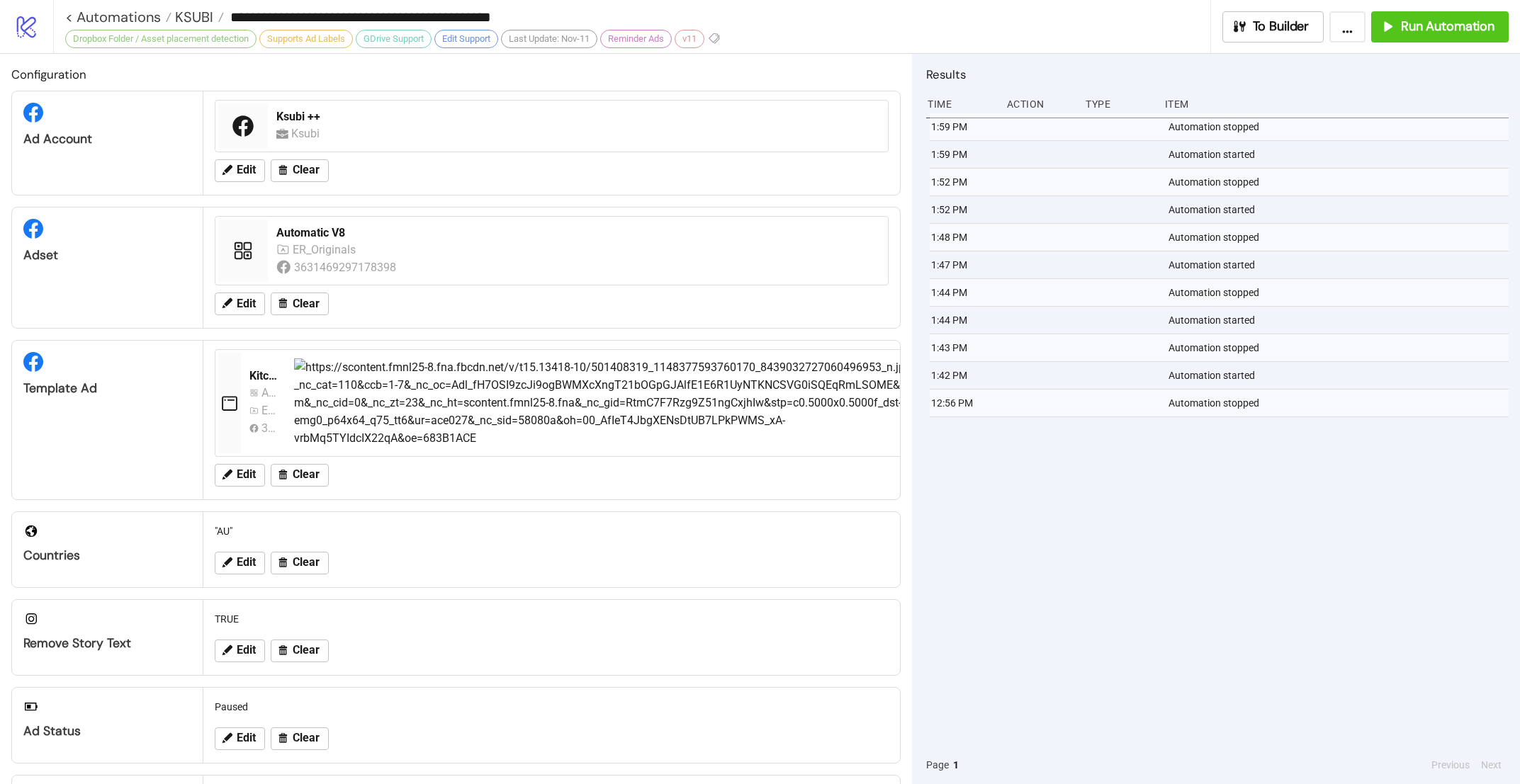
type input "**********"
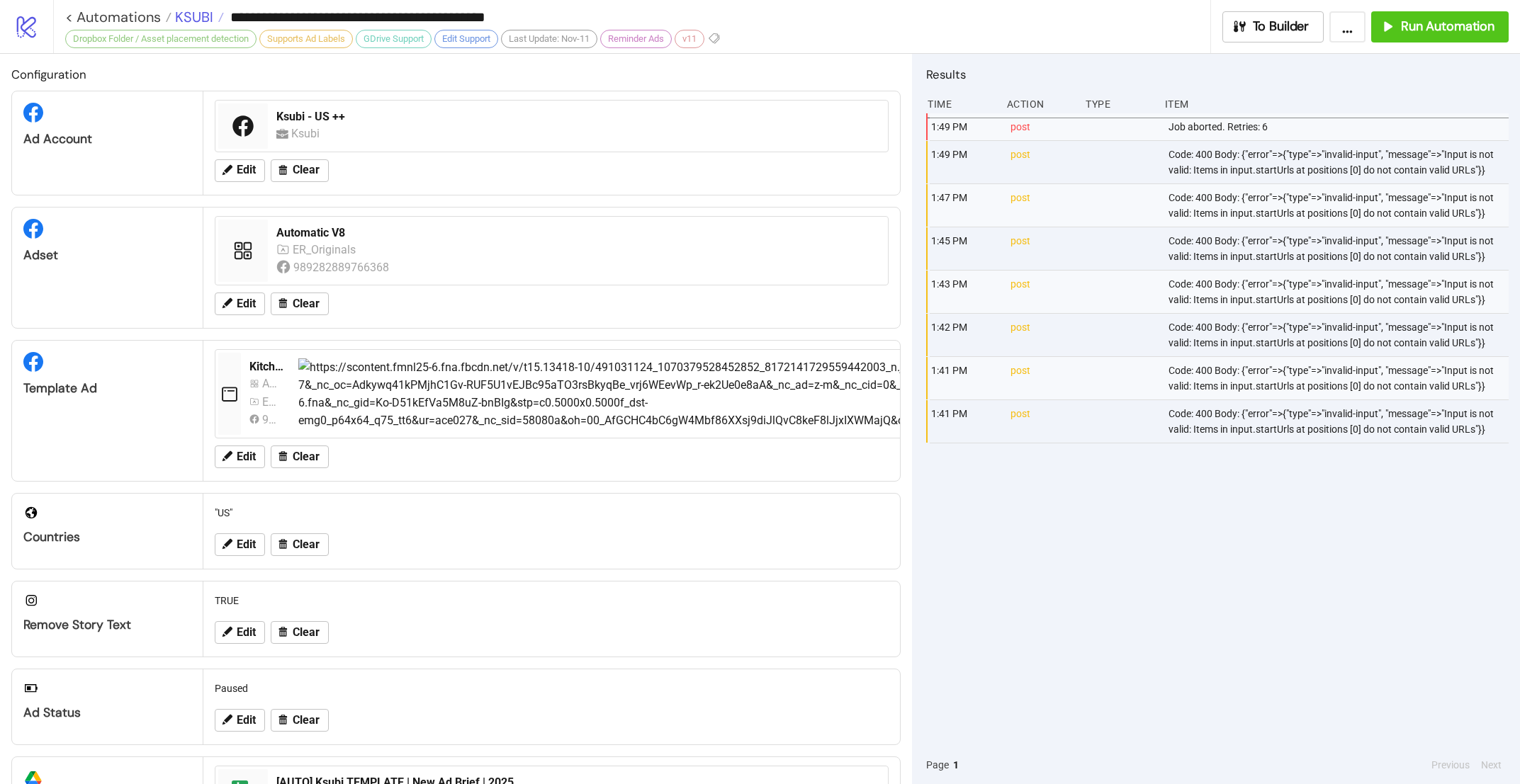
click at [197, 22] on span "KSUBI" at bounding box center [192, 17] width 42 height 18
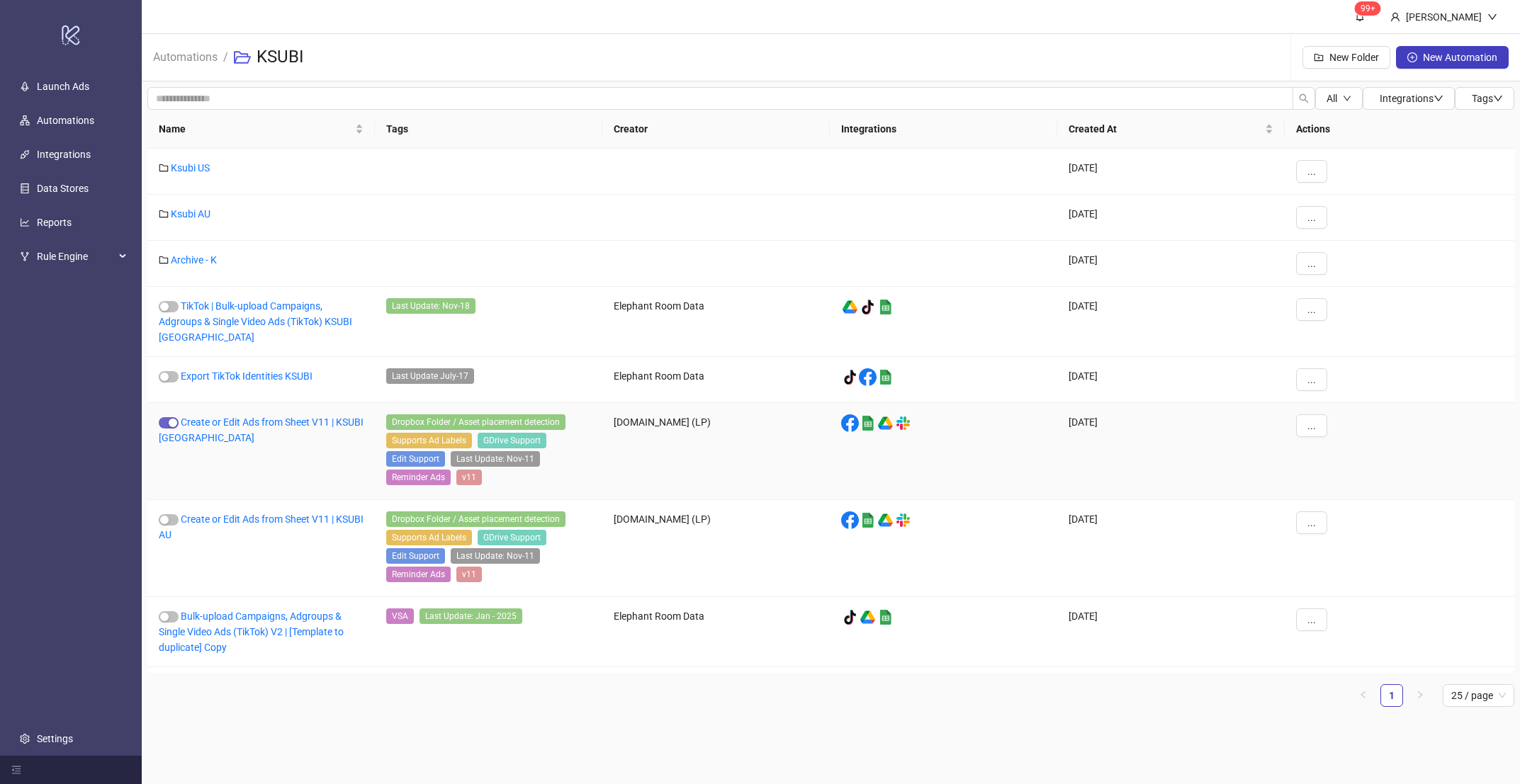
click at [165, 428] on span "button" at bounding box center [169, 423] width 20 height 12
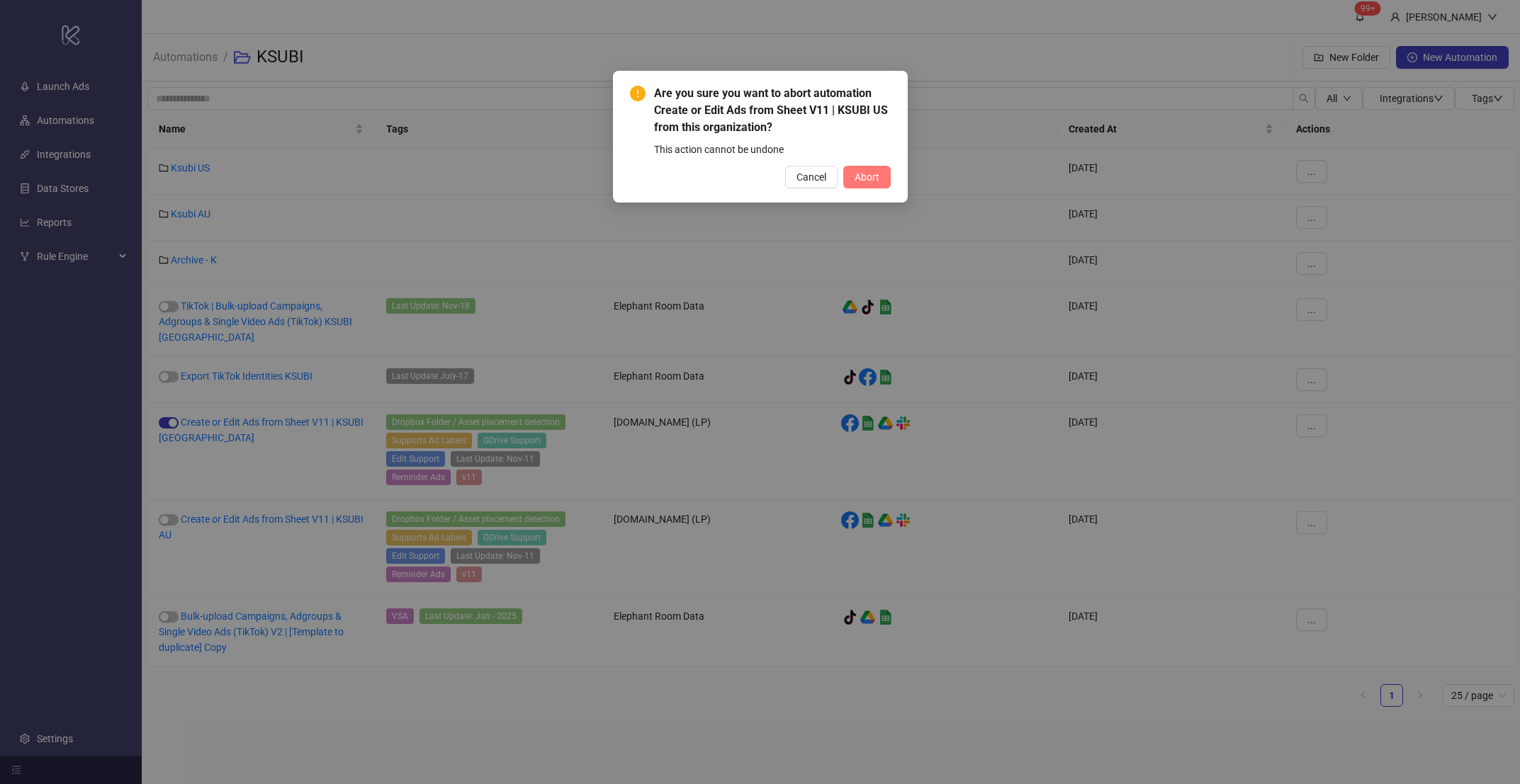
click at [862, 175] on span "Abort" at bounding box center [867, 177] width 25 height 12
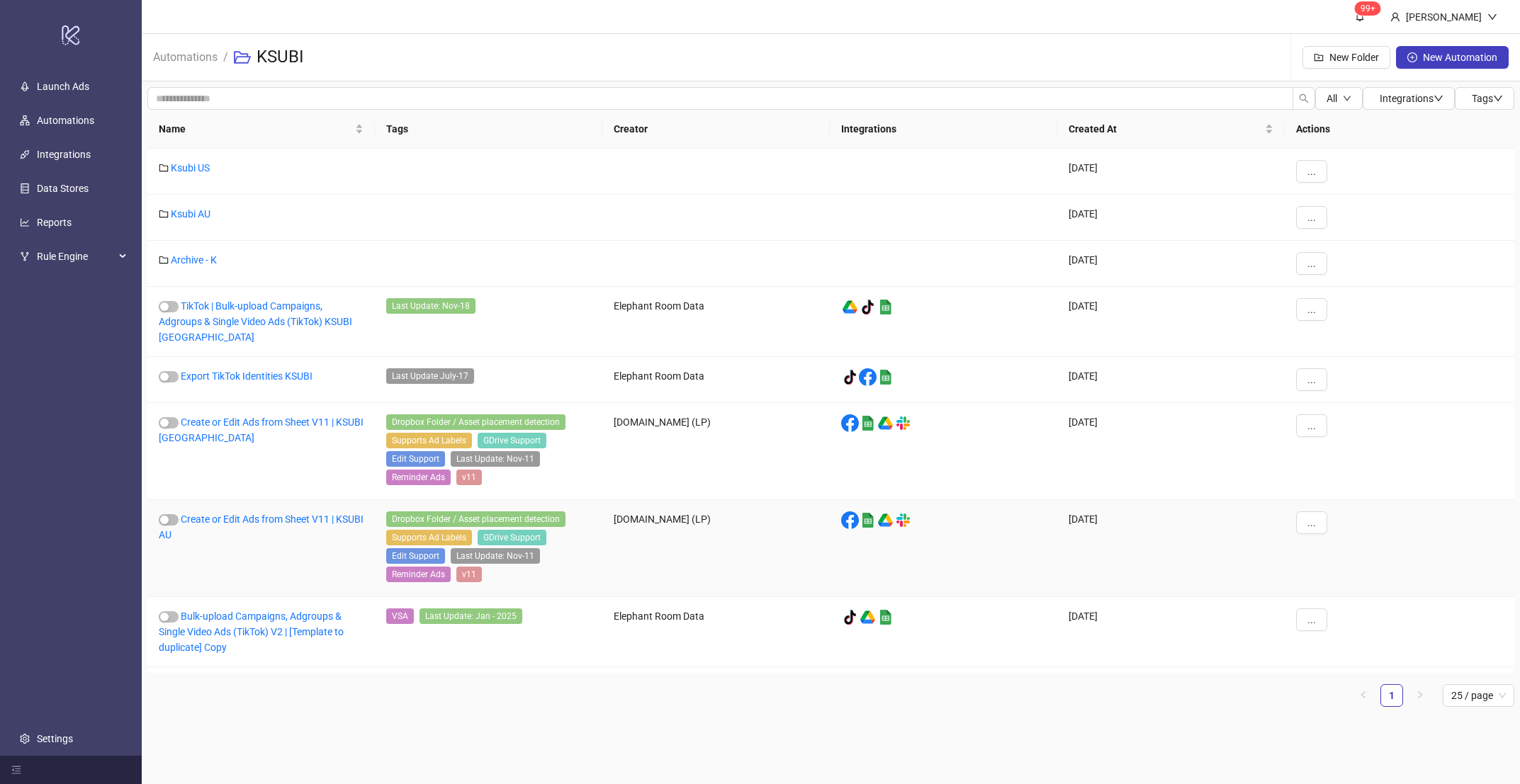
click at [254, 533] on div "Create or Edit Ads from Sheet V11 | KSUBI AU" at bounding box center [261, 549] width 228 height 97
click at [259, 522] on link "Create or Edit Ads from Sheet V11 | KSUBI AU" at bounding box center [261, 527] width 205 height 27
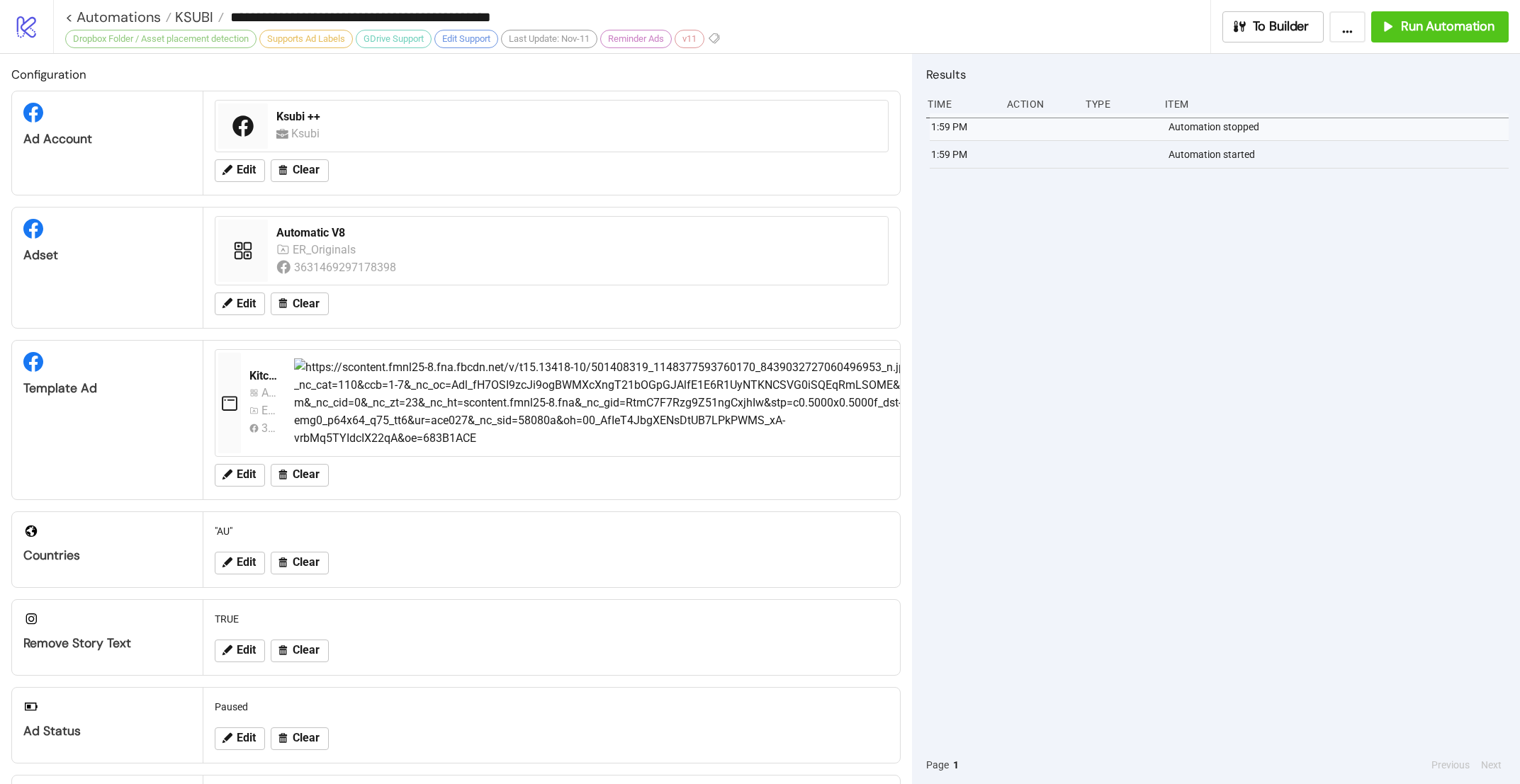
click at [229, 326] on div "Automatic V8 ER_Originals 3631469297178398 Edit Clear" at bounding box center [552, 267] width 697 height 120
click at [238, 308] on span "Edit" at bounding box center [246, 303] width 19 height 13
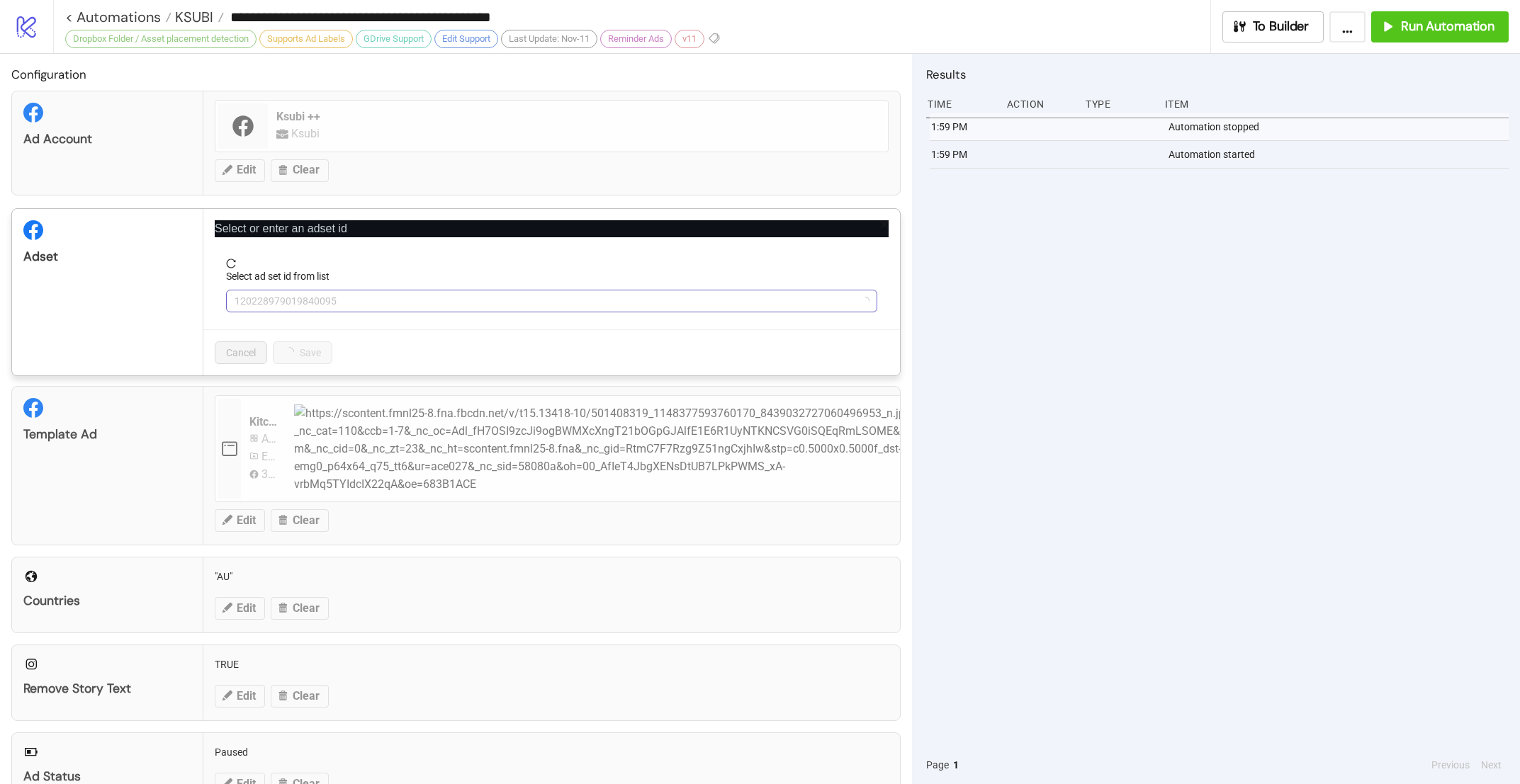
click at [499, 297] on span "120228979019840095" at bounding box center [551, 301] width 634 height 21
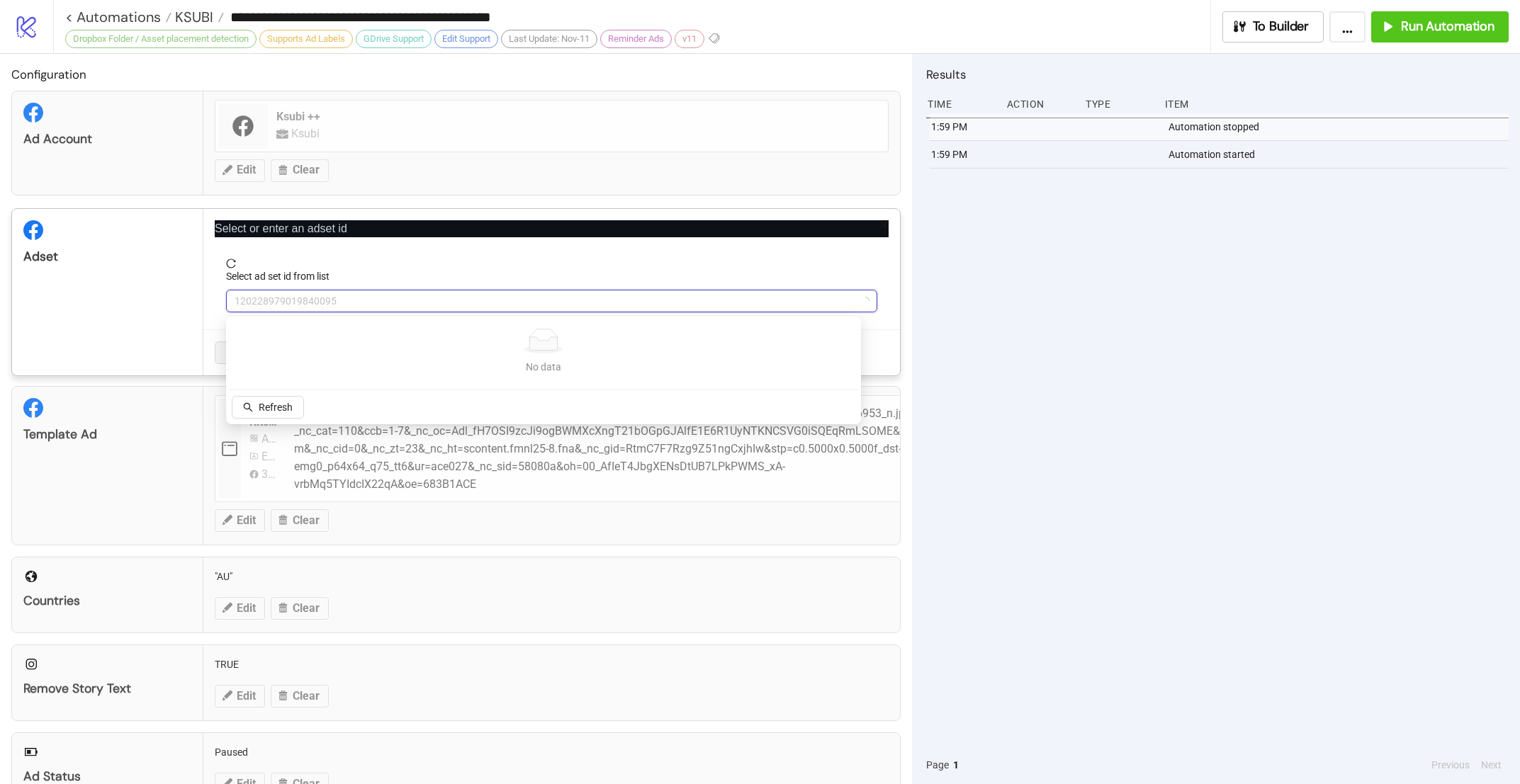
paste input "**********"
type input "**********"
click at [276, 409] on span "Refetch" at bounding box center [275, 407] width 34 height 12
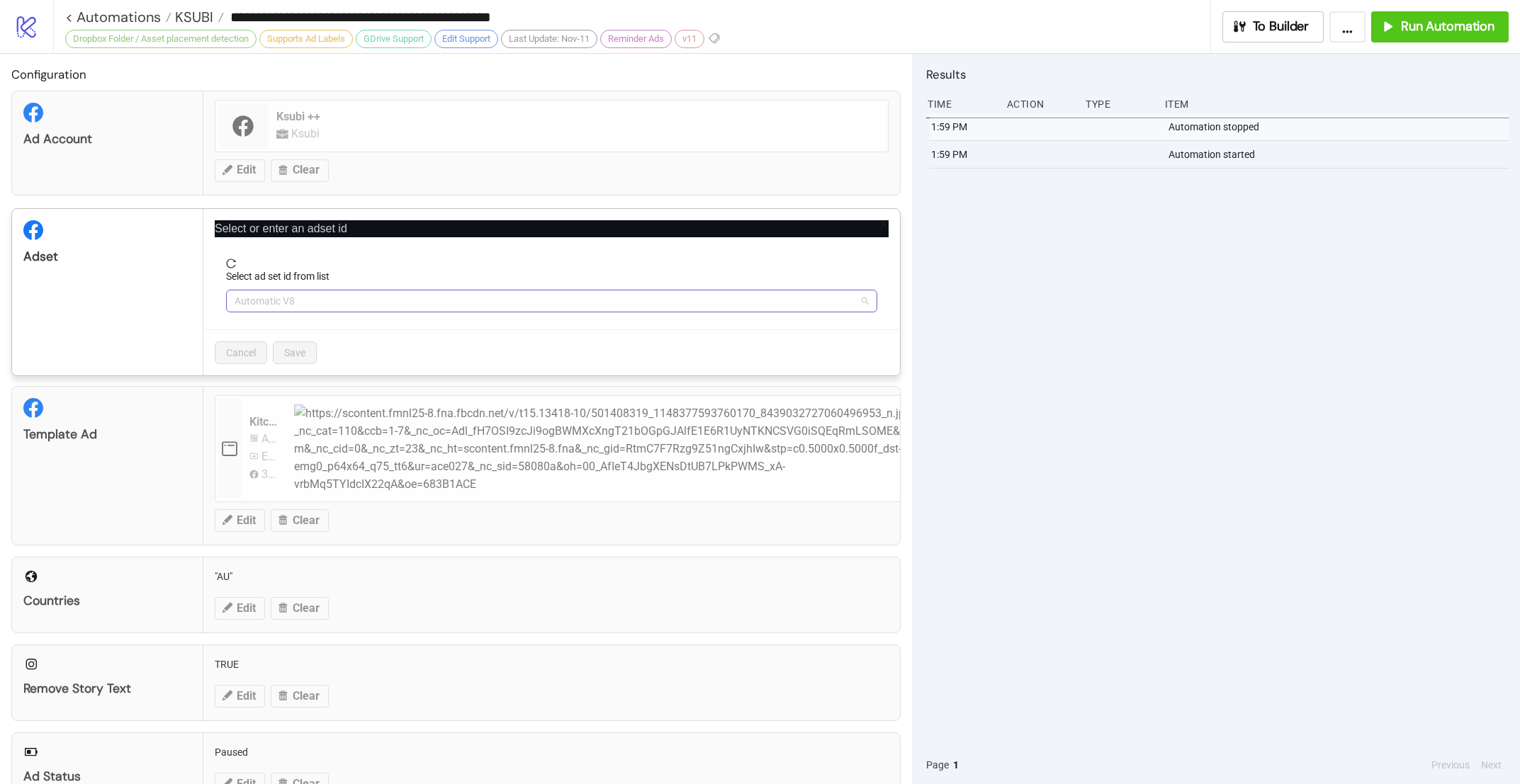
click at [451, 306] on span "Automatic V8" at bounding box center [551, 301] width 634 height 21
click at [418, 316] on form "Select ad set id from list Automatic V8" at bounding box center [552, 294] width 674 height 71
click at [420, 306] on span "Automatic V8" at bounding box center [551, 301] width 634 height 21
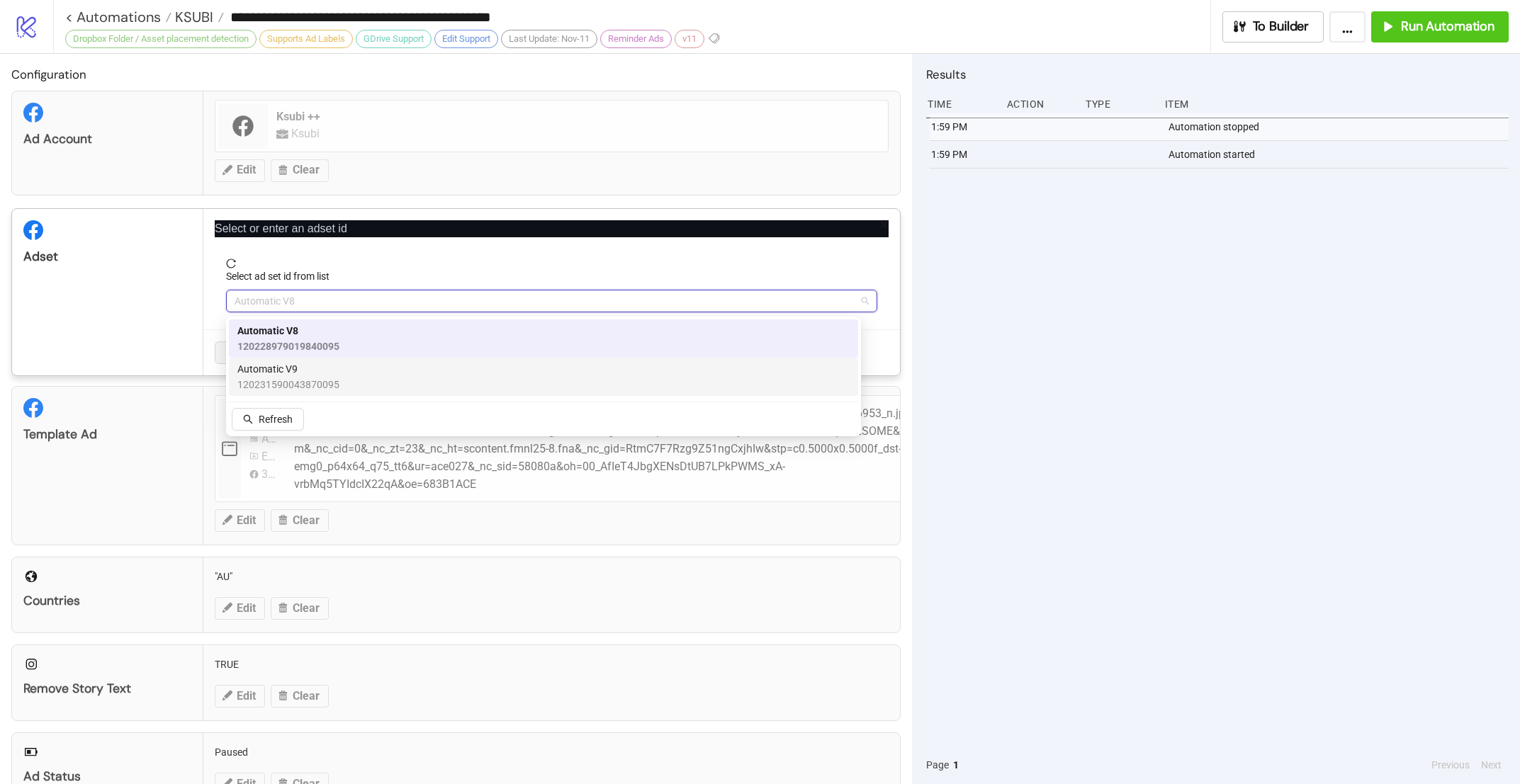
click at [391, 370] on div "Automatic V9 120231590043870095" at bounding box center [543, 376] width 612 height 31
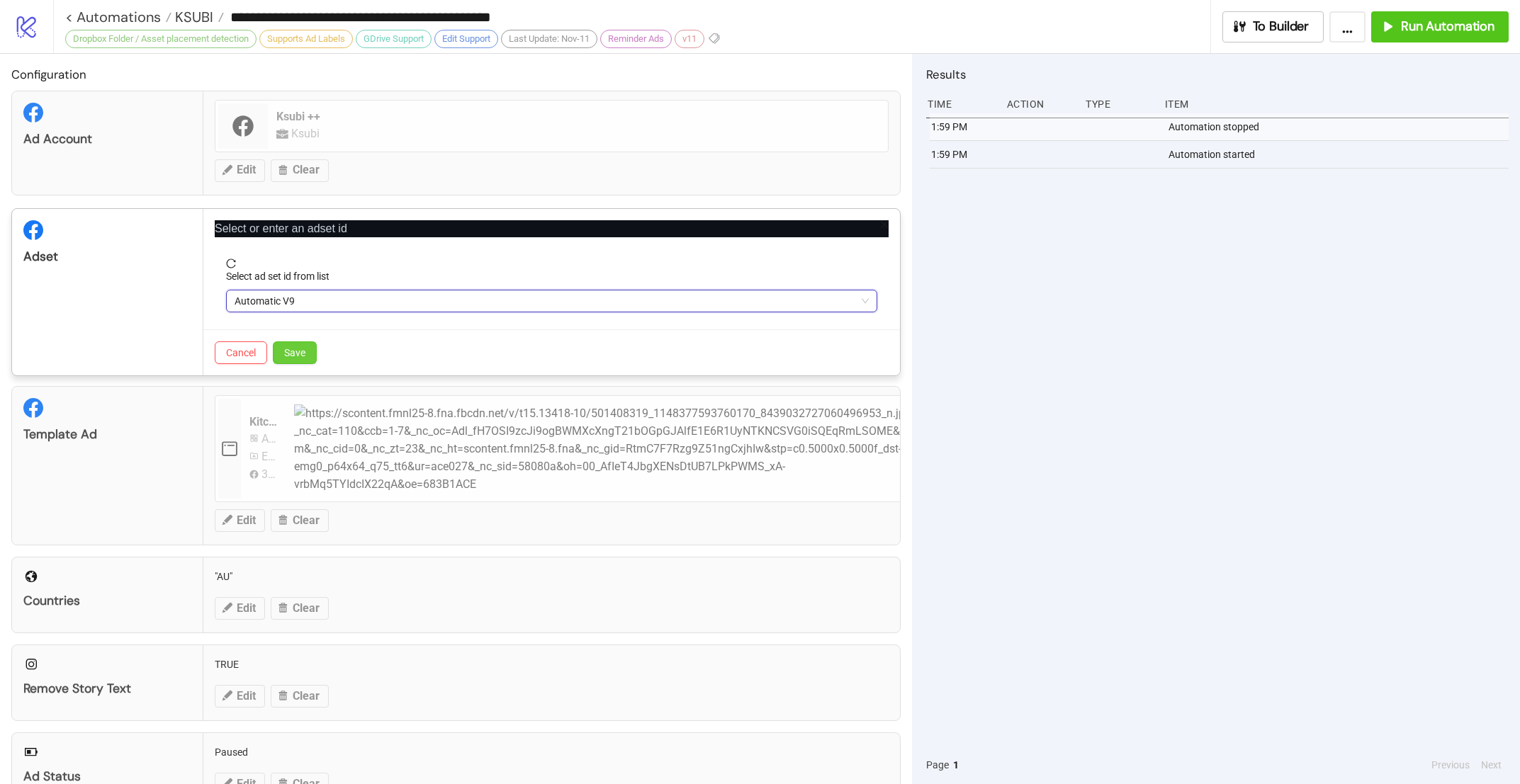
click at [299, 364] on button "Save" at bounding box center [295, 353] width 44 height 23
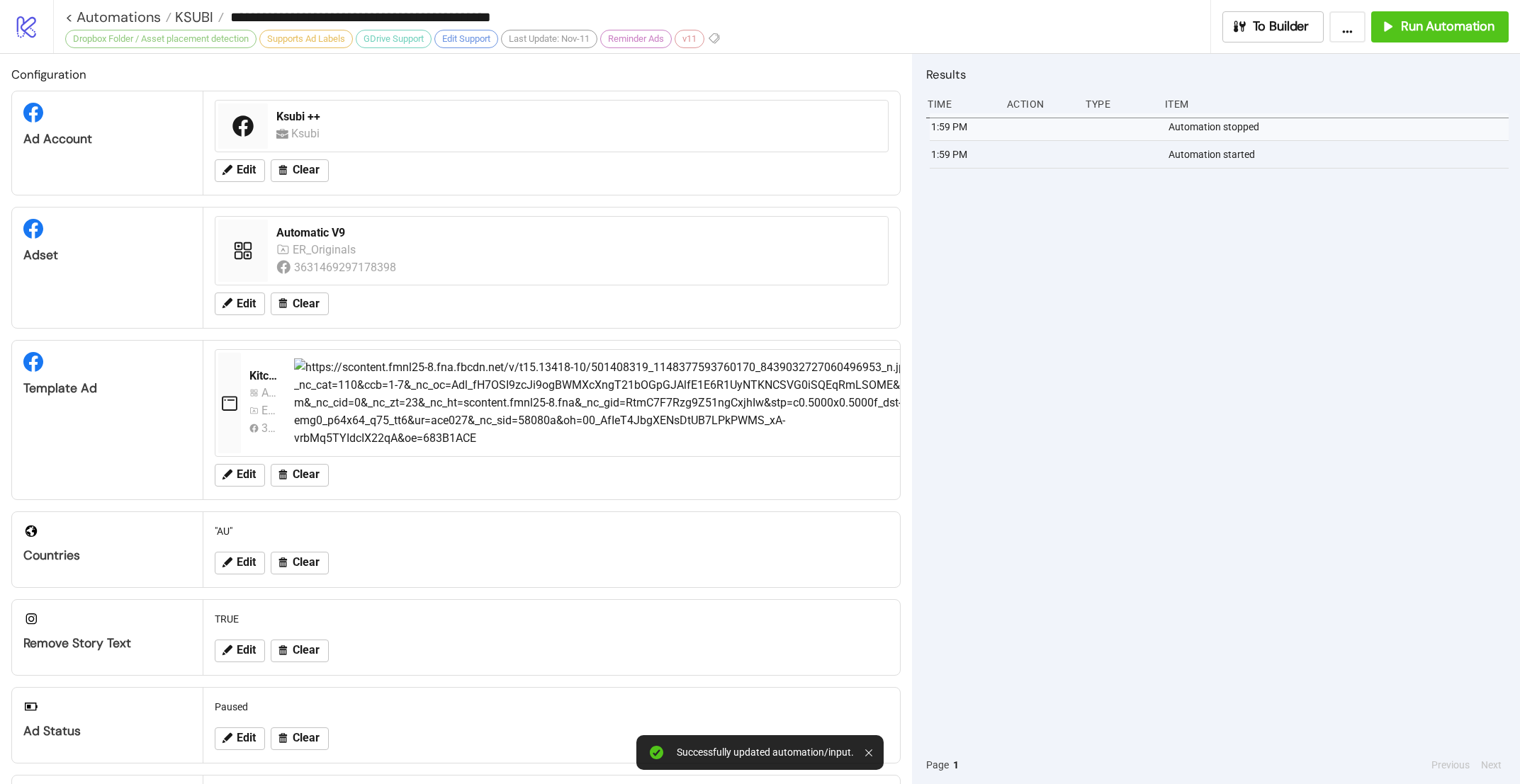
click at [1294, 397] on div "1:59 PM Automation stopped 1:59 PM Automation started" at bounding box center [1218, 430] width 583 height 633
click at [1444, 42] on button "Run Automation" at bounding box center [1440, 27] width 138 height 31
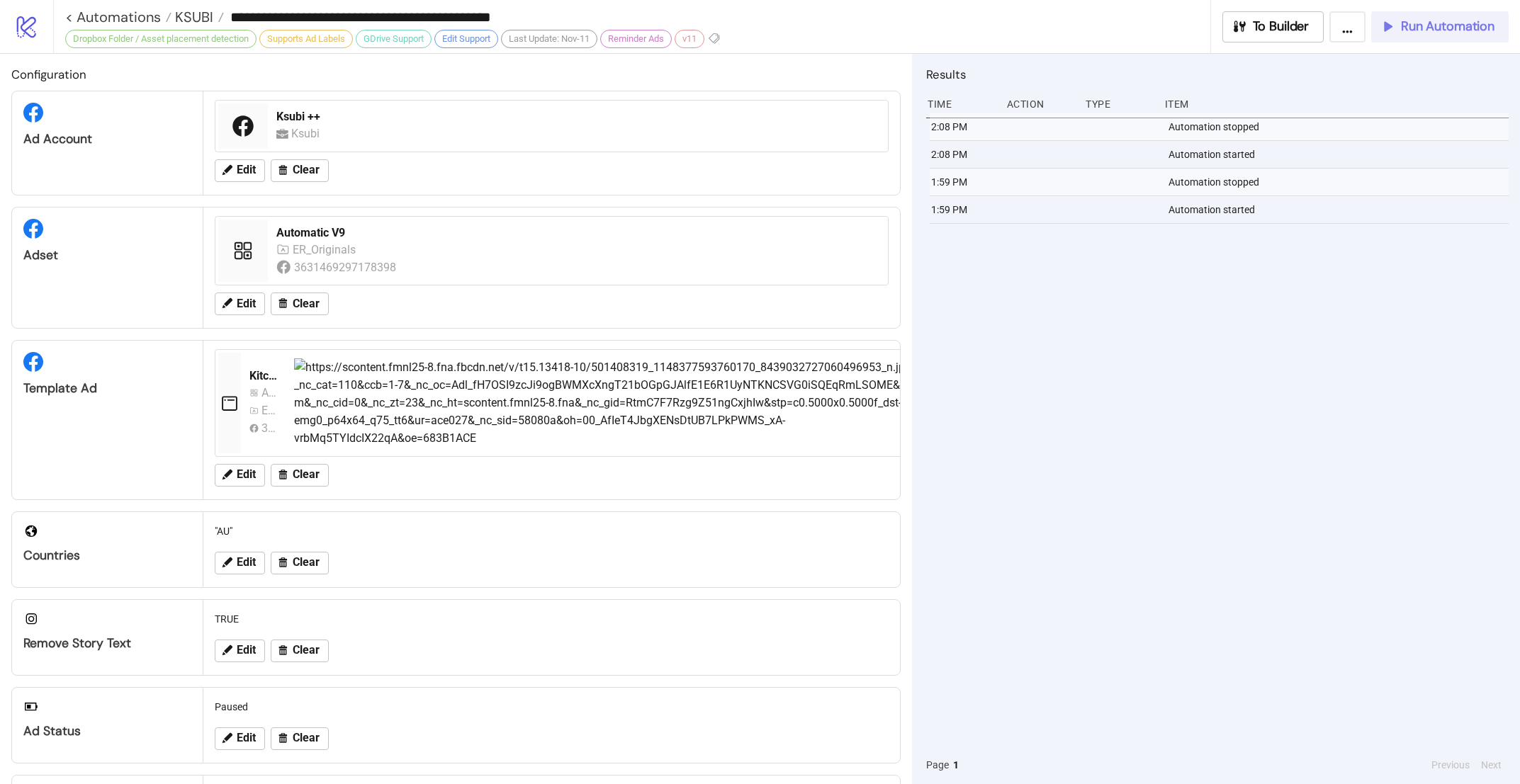
click at [1434, 24] on span "Run Automation" at bounding box center [1447, 26] width 93 height 16
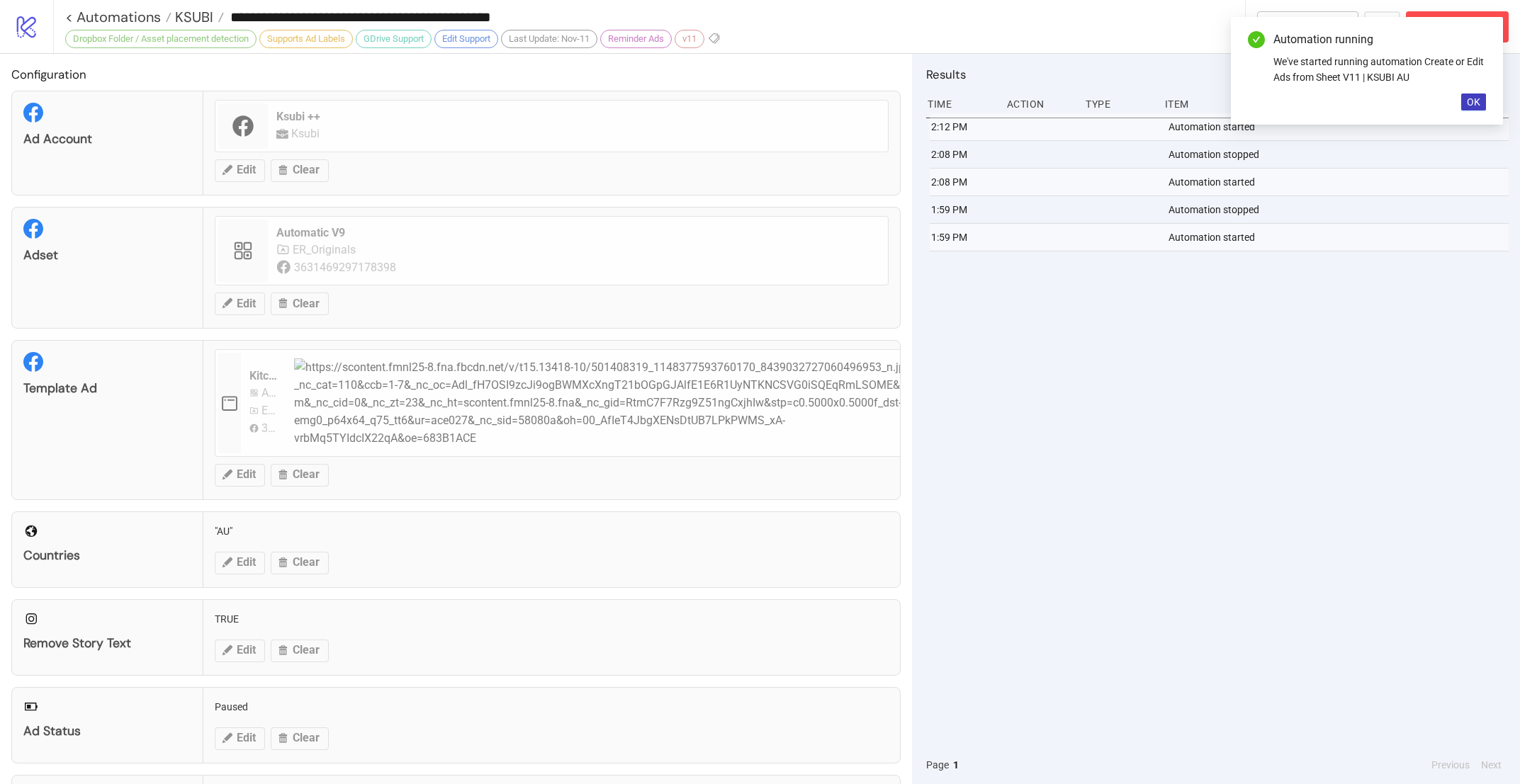
click at [1212, 401] on div "2:12 PM Automation started 2:08 PM Automation stopped 2:08 PM Automation starte…" at bounding box center [1218, 430] width 583 height 633
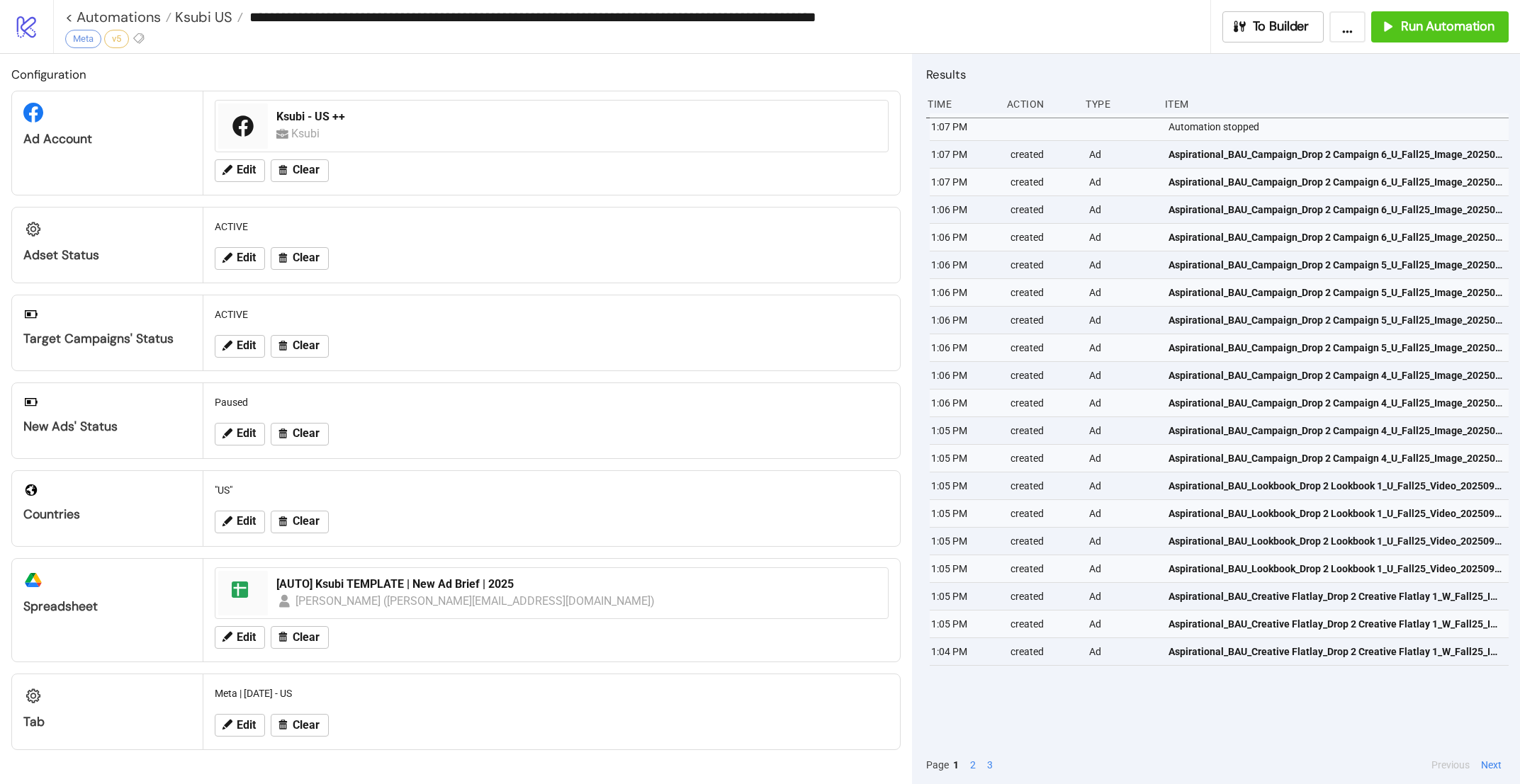
type input "**********"
